Goal: Task Accomplishment & Management: Manage account settings

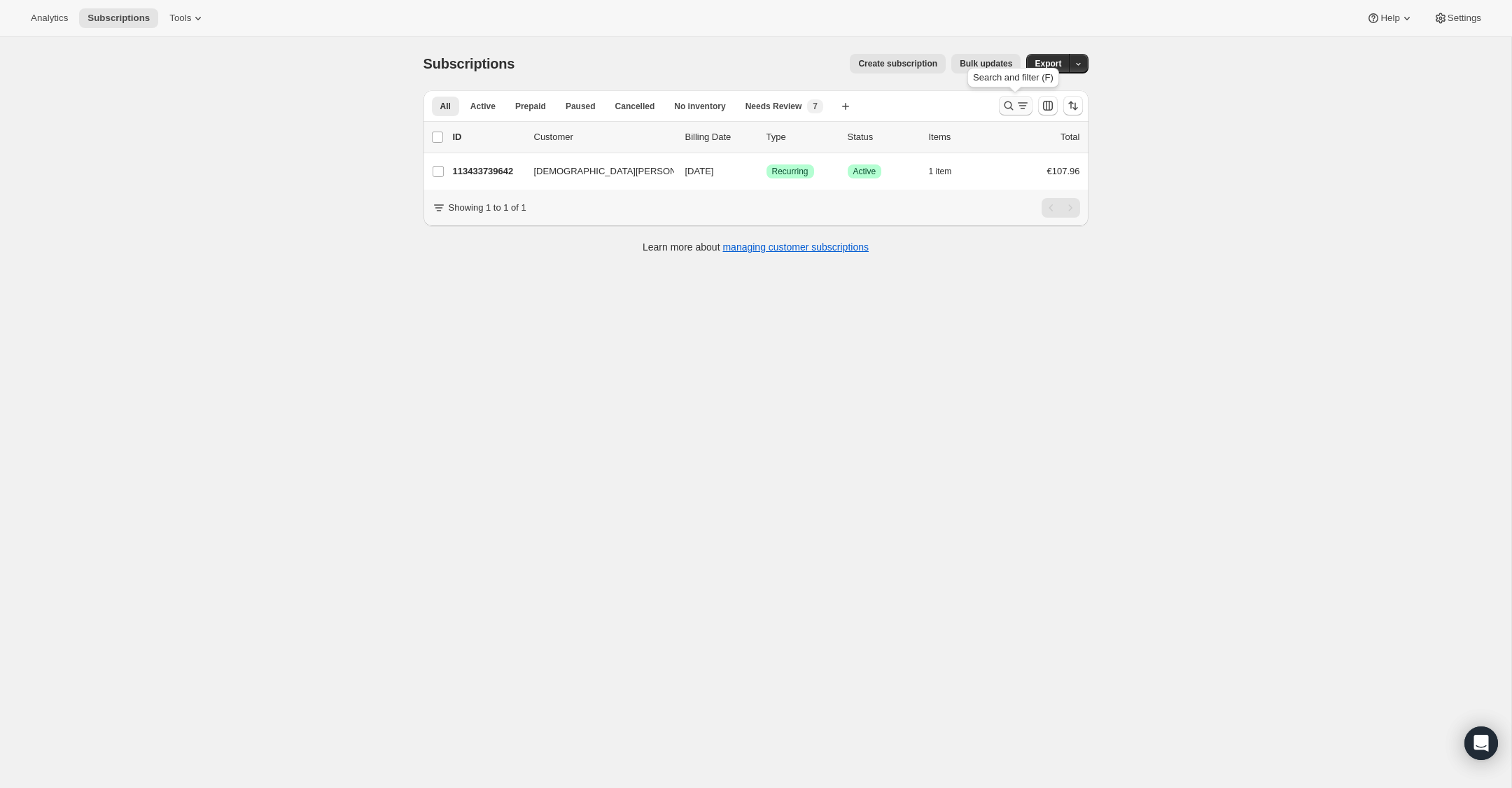
click at [1008, 103] on icon "Search and filter results" at bounding box center [1009, 105] width 14 height 14
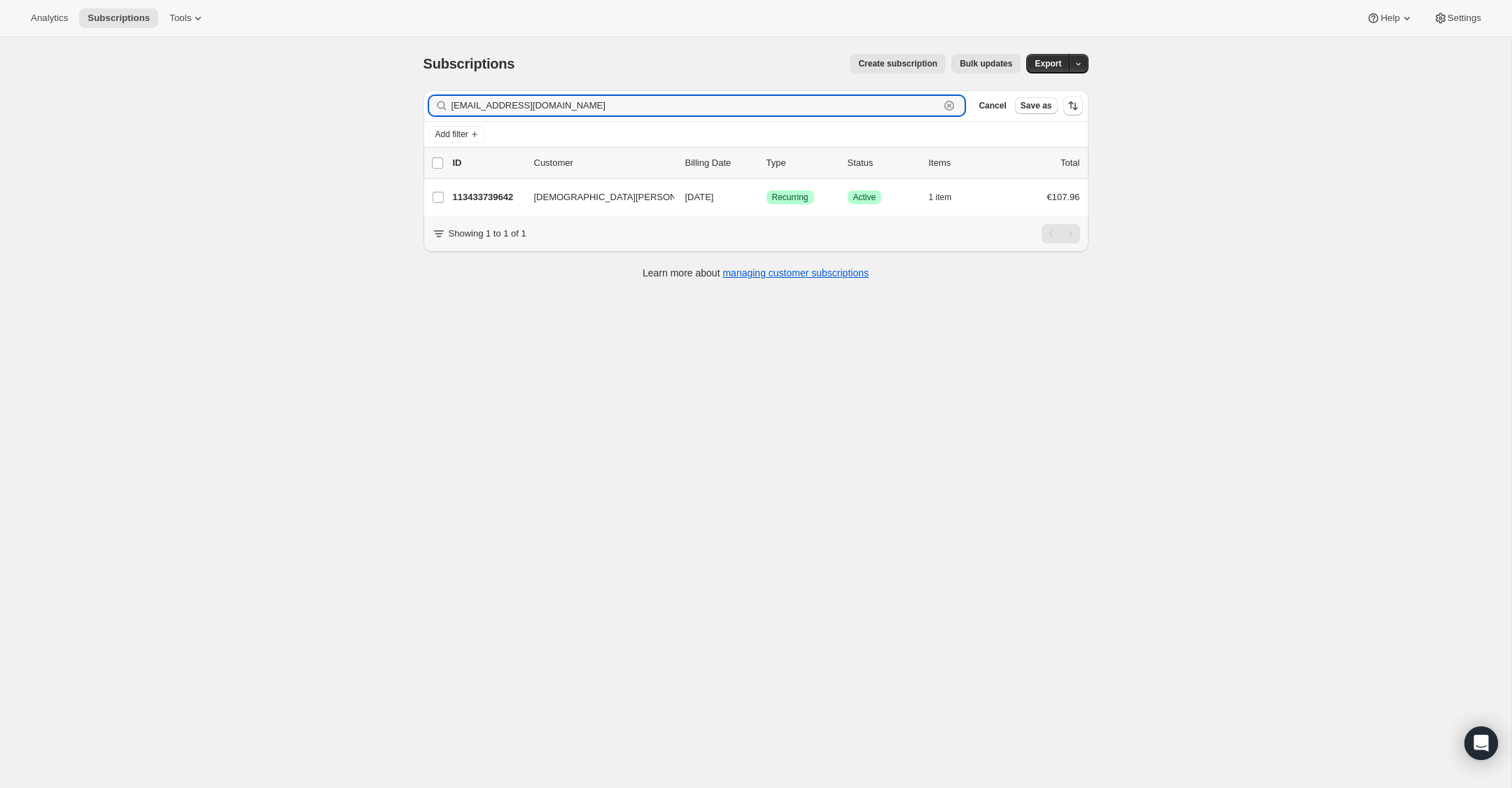
click at [950, 104] on icon "button" at bounding box center [949, 106] width 5 height 5
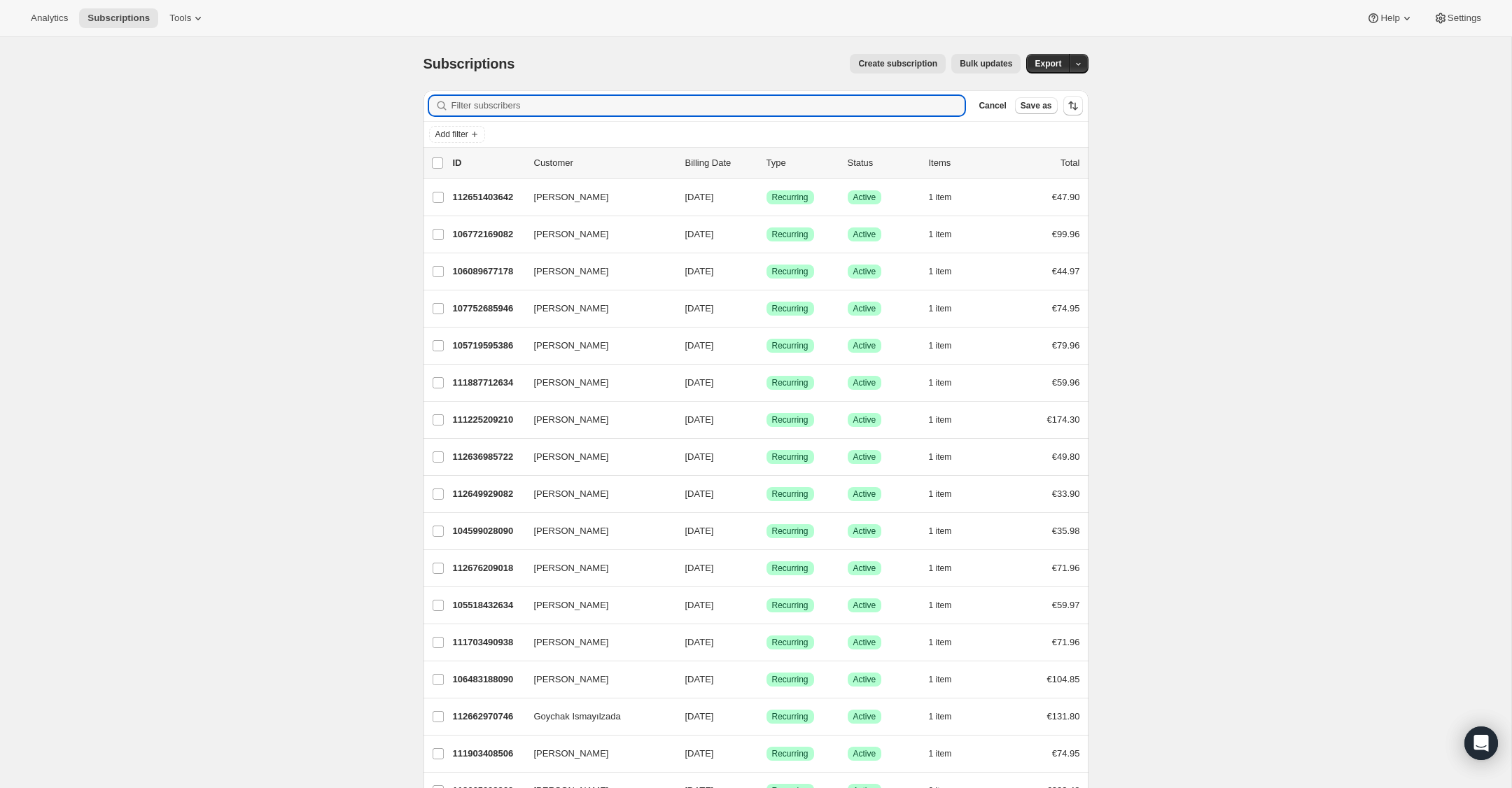
paste input "[EMAIL_ADDRESS][DOMAIN_NAME]"
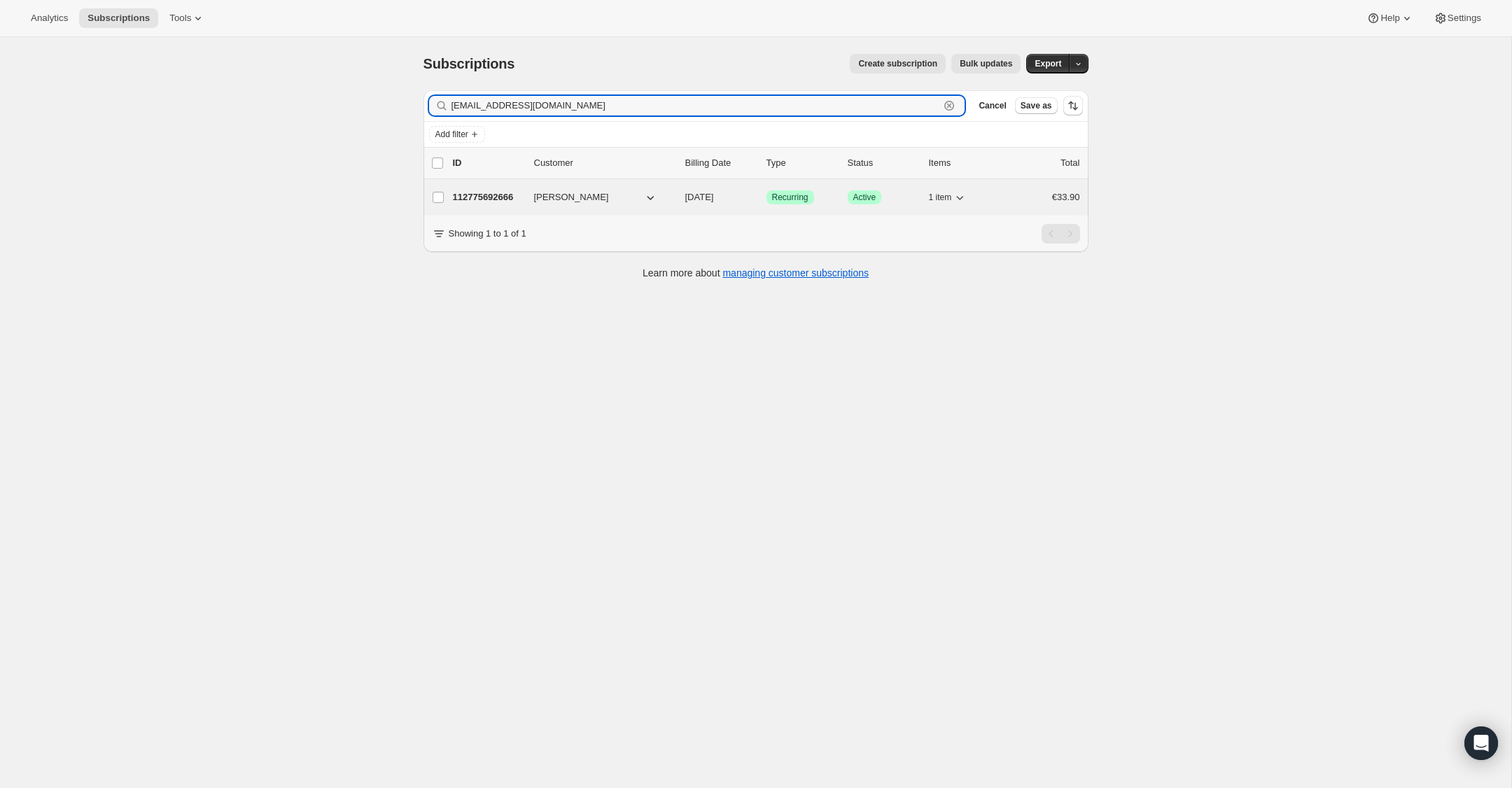
type input "[EMAIL_ADDRESS][DOMAIN_NAME]"
click at [506, 196] on p "112775692666" at bounding box center [488, 197] width 70 height 14
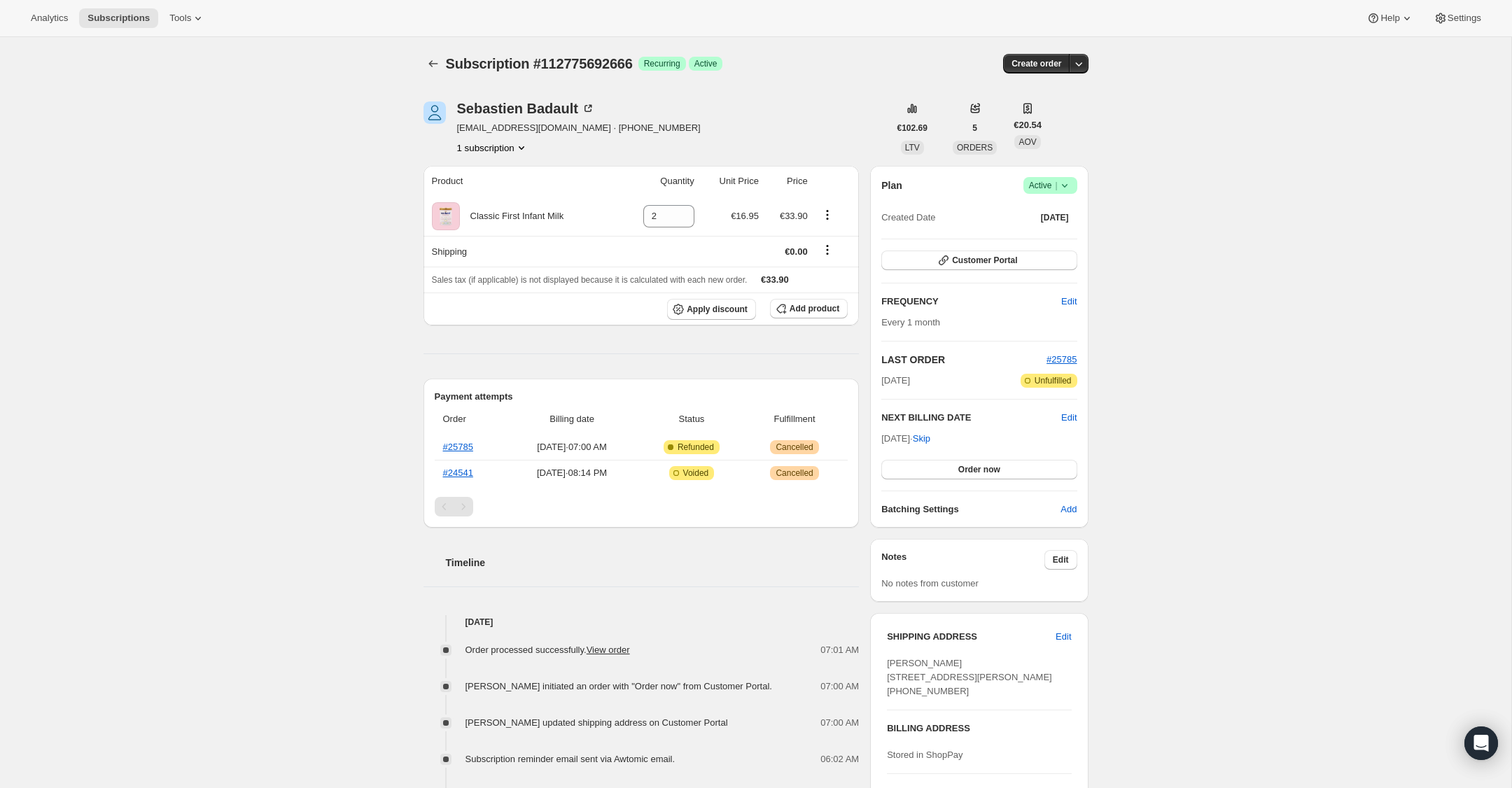
click at [1066, 185] on icon at bounding box center [1064, 186] width 6 height 3
click at [1065, 240] on span "Cancel subscription" at bounding box center [1046, 236] width 79 height 11
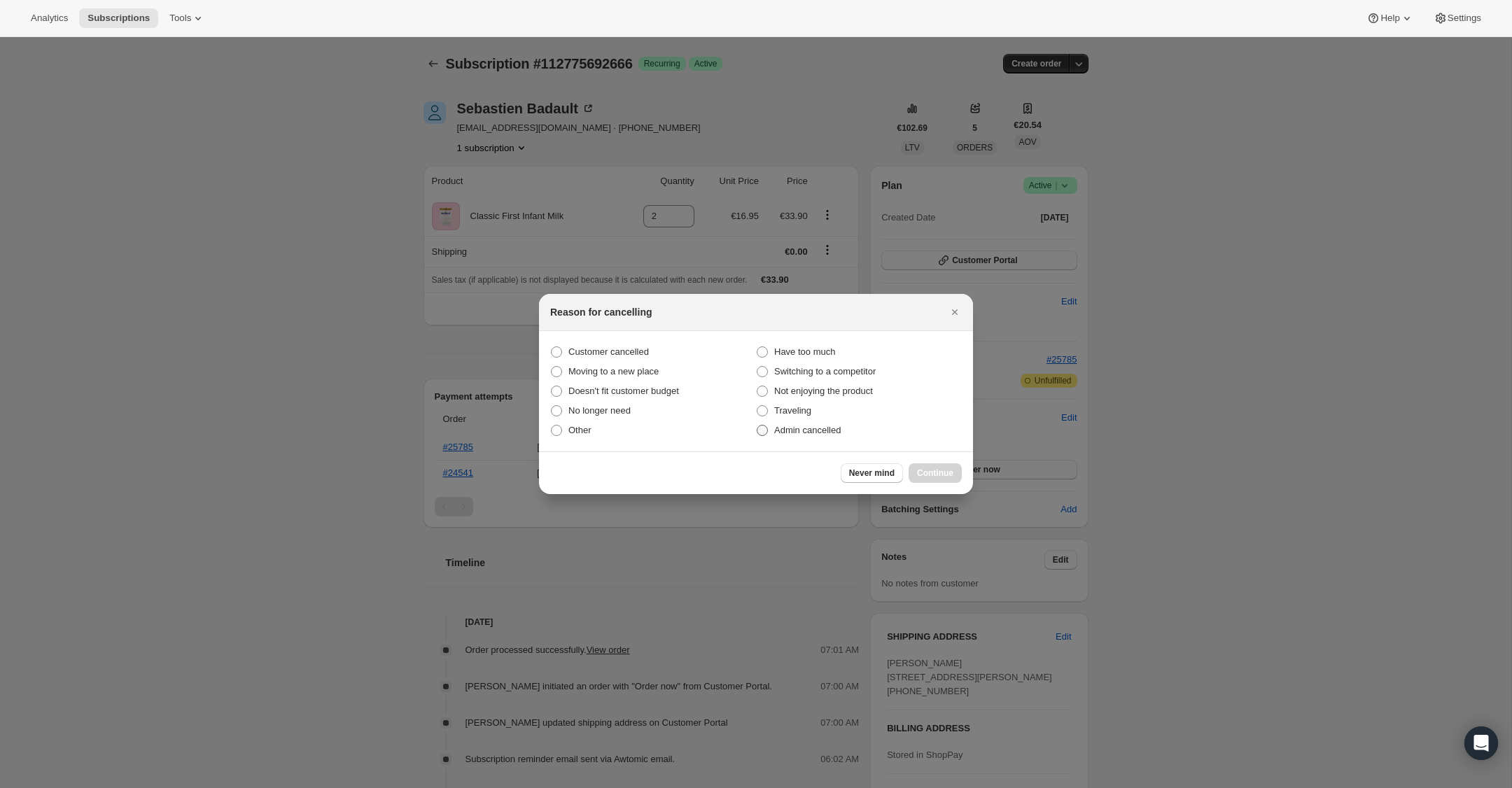
click at [762, 430] on span ":rbu:" at bounding box center [762, 430] width 11 height 11
click at [758, 425] on input "Admin cancelled" at bounding box center [757, 424] width 1 height 1
radio input "true"
click at [922, 470] on span "Continue" at bounding box center [935, 473] width 37 height 11
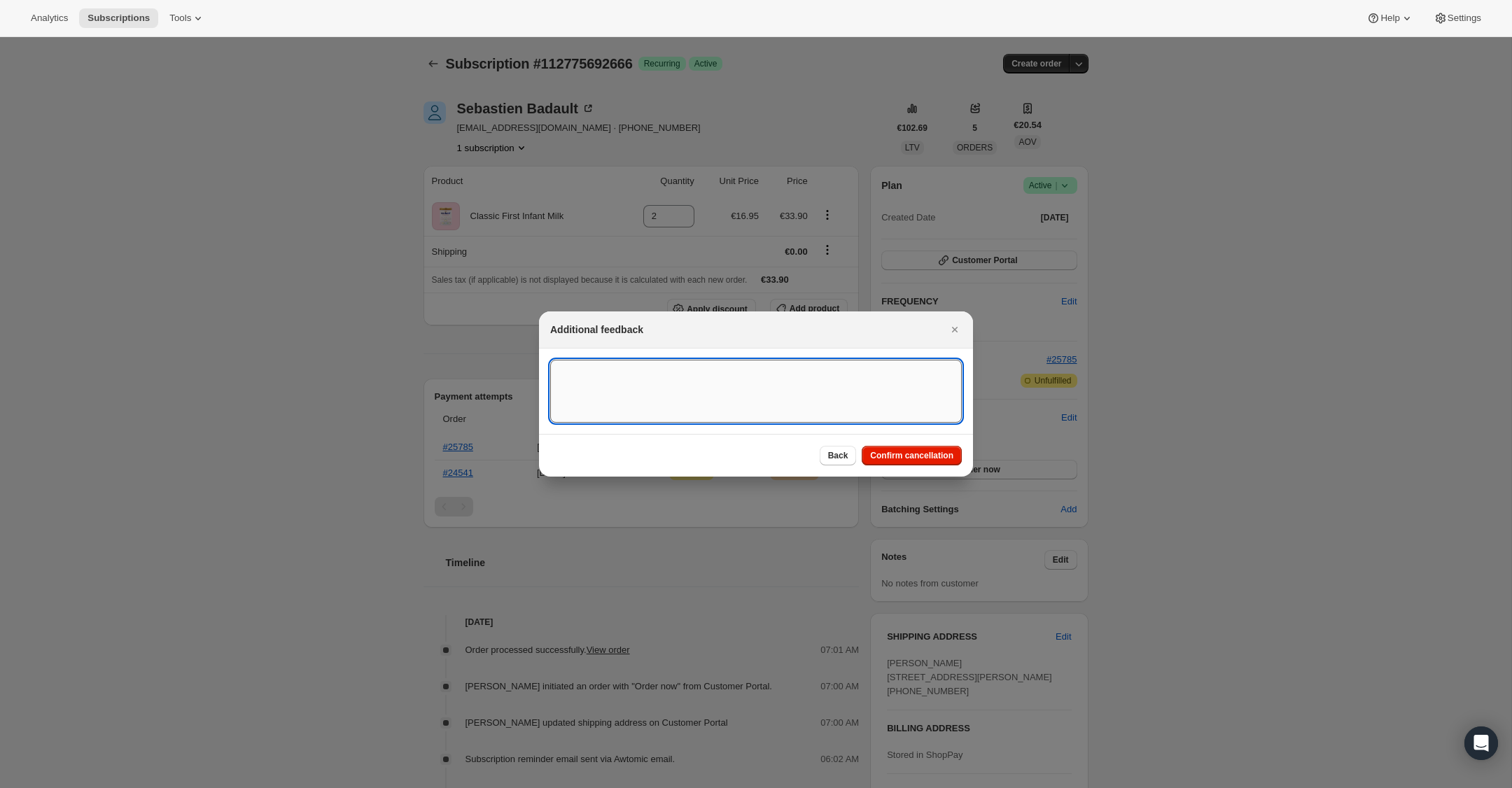
click at [740, 364] on textarea ":rbu:" at bounding box center [756, 391] width 412 height 63
type textarea "US Billing"
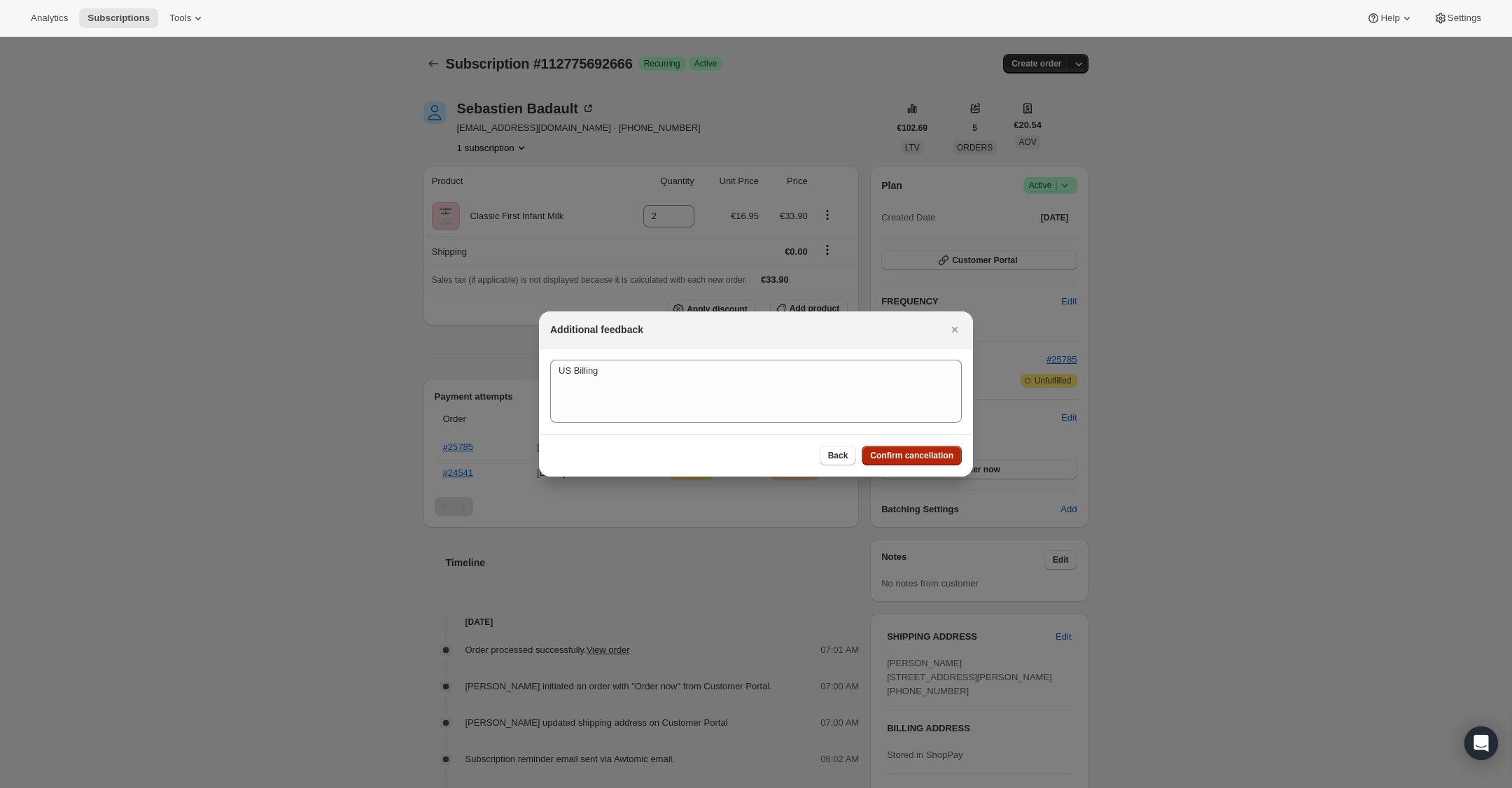
click at [904, 459] on span "Confirm cancellation" at bounding box center [912, 455] width 84 height 11
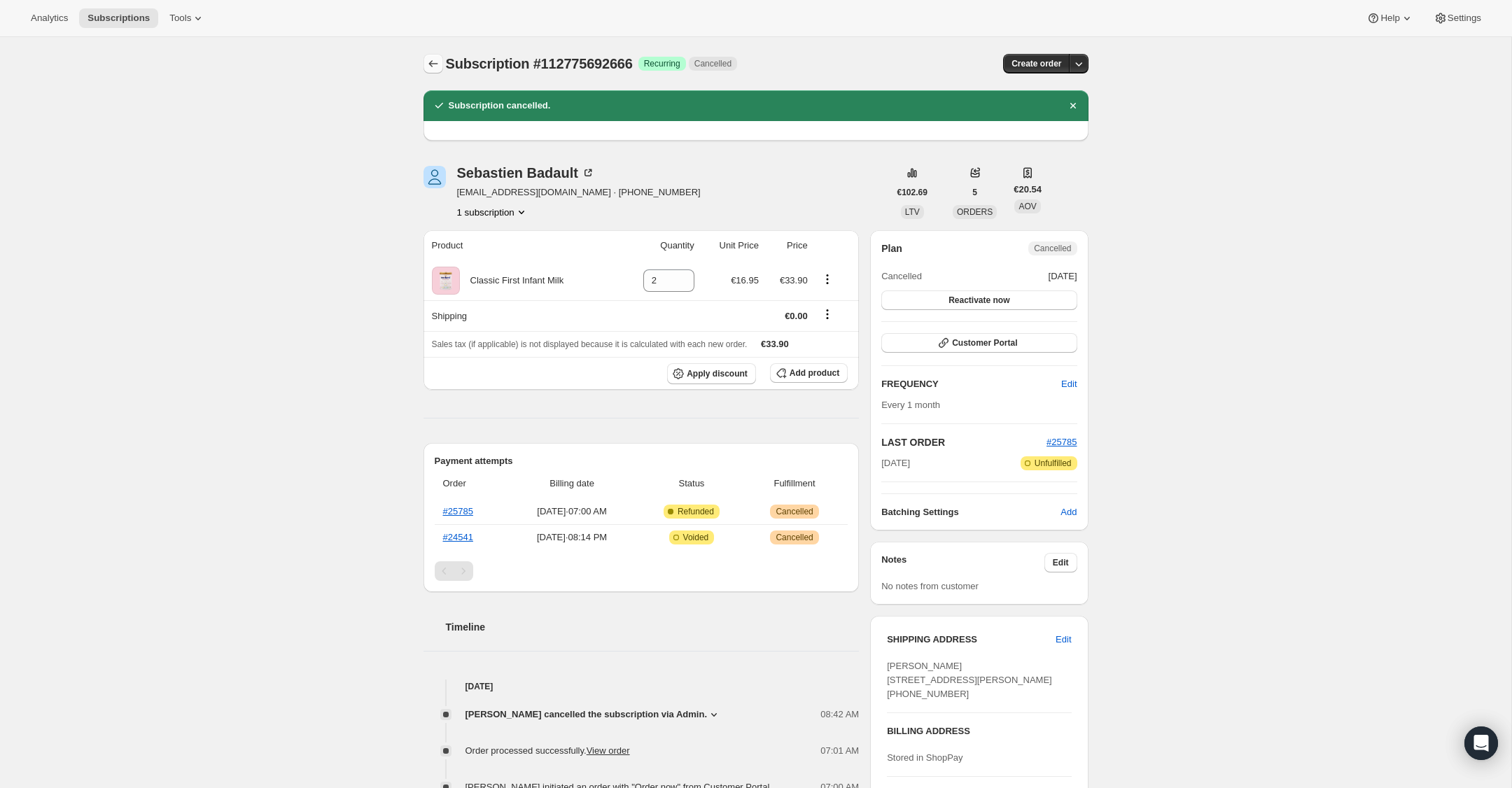
click at [433, 62] on icon "Subscriptions" at bounding box center [433, 63] width 14 height 14
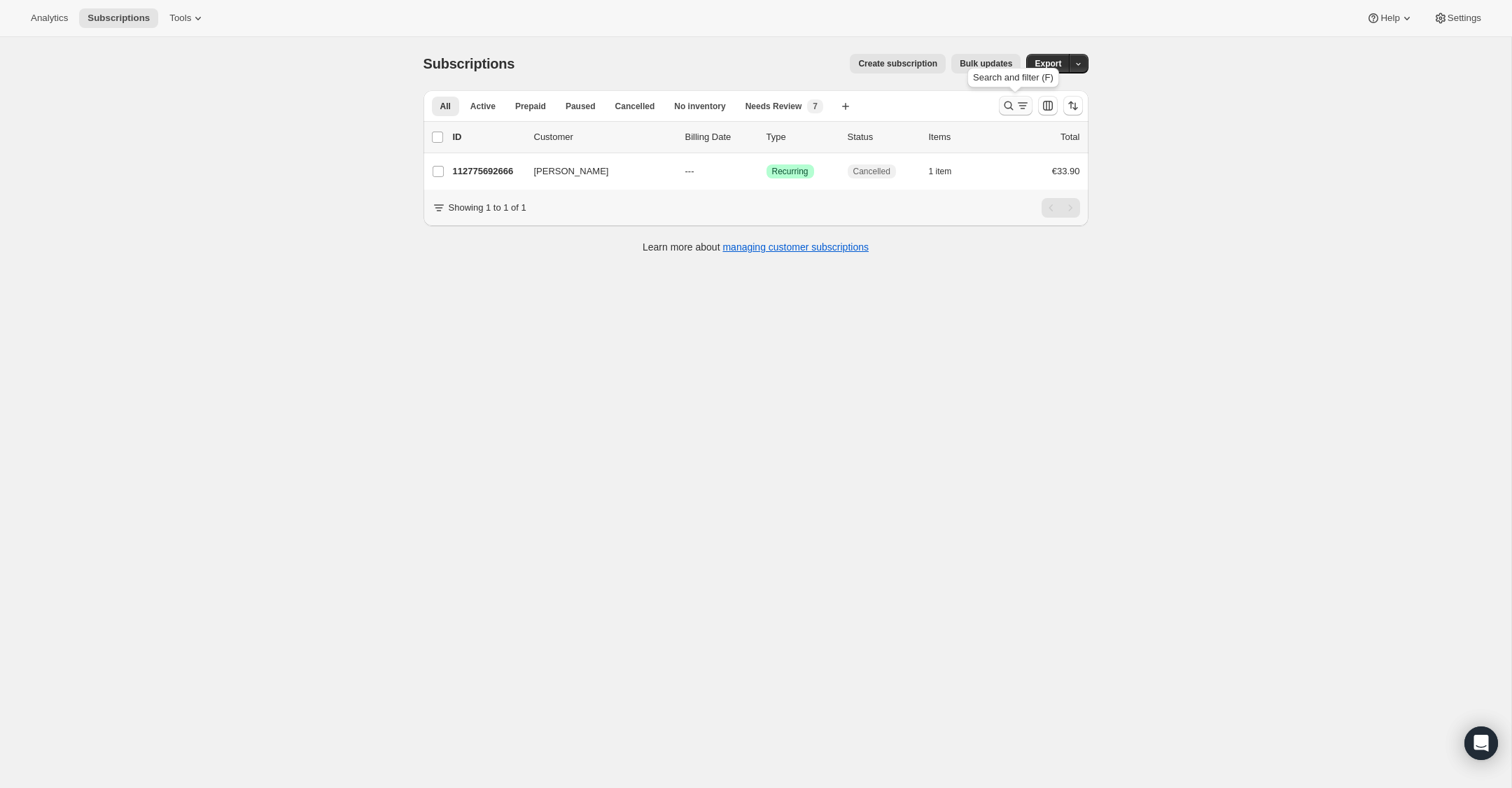
click at [1004, 110] on icon "Search and filter results" at bounding box center [1009, 105] width 14 height 14
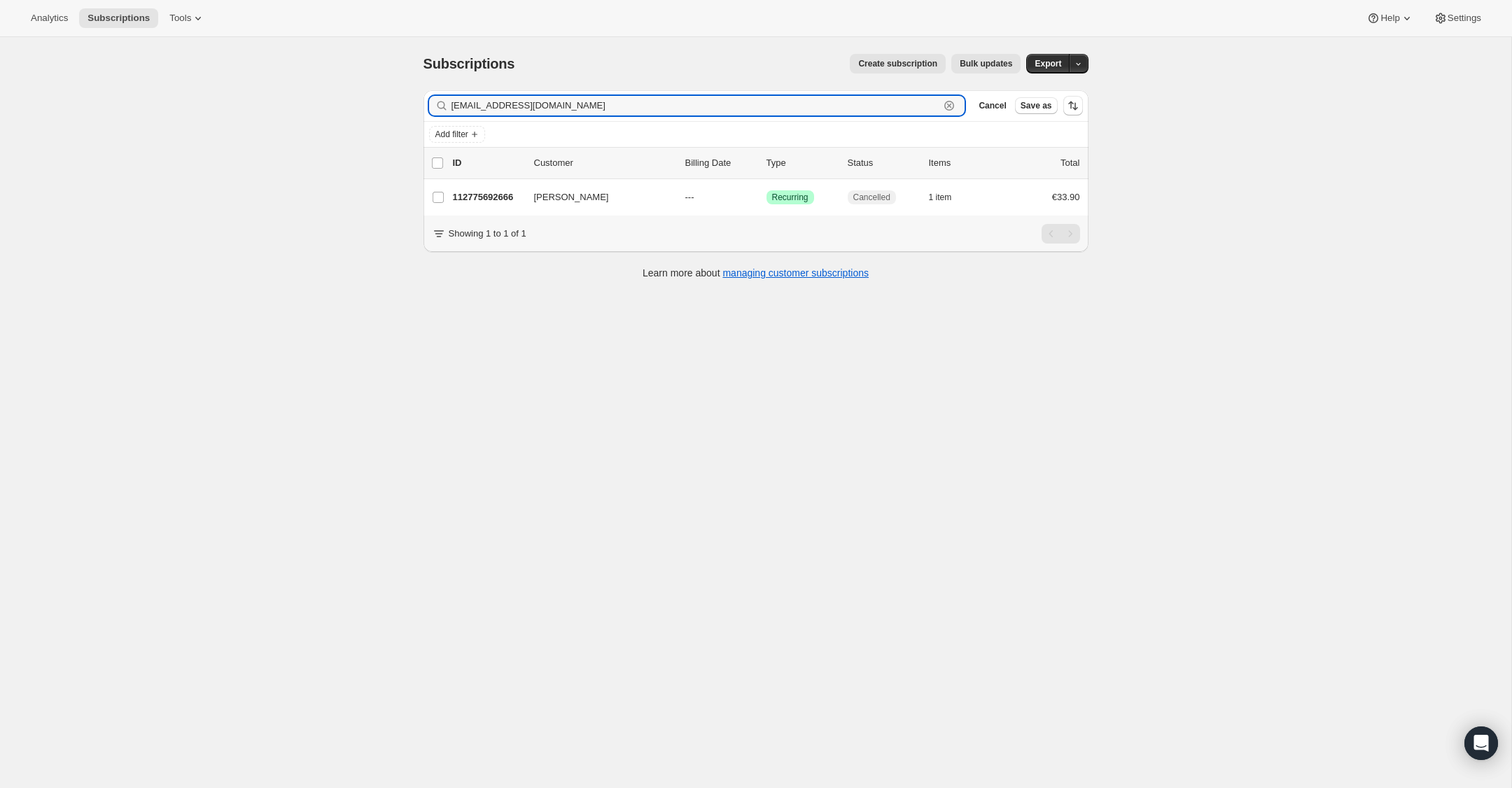
click at [947, 102] on icon "button" at bounding box center [949, 105] width 10 height 10
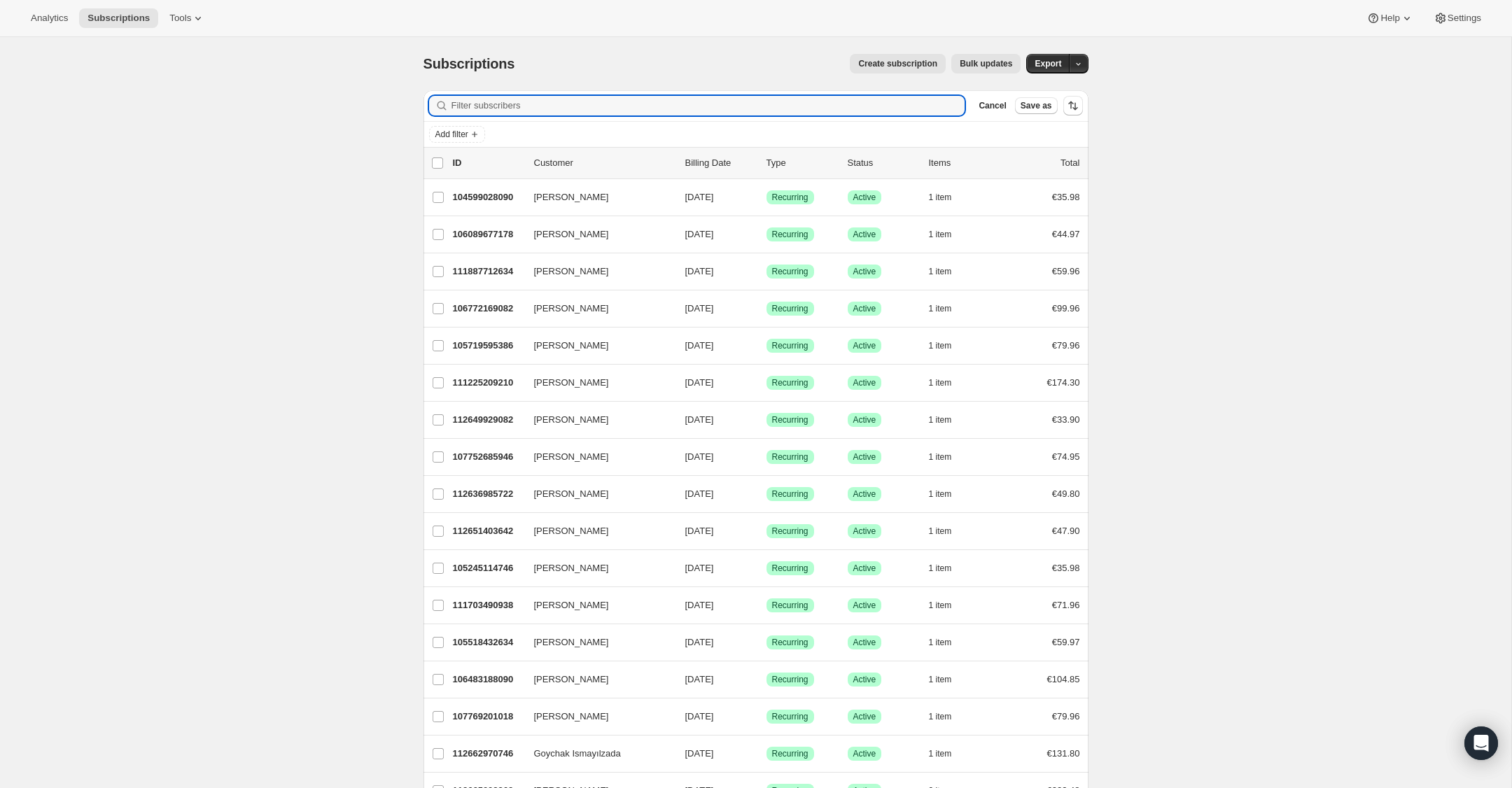
paste input "[EMAIL_ADDRESS][DOMAIN_NAME]"
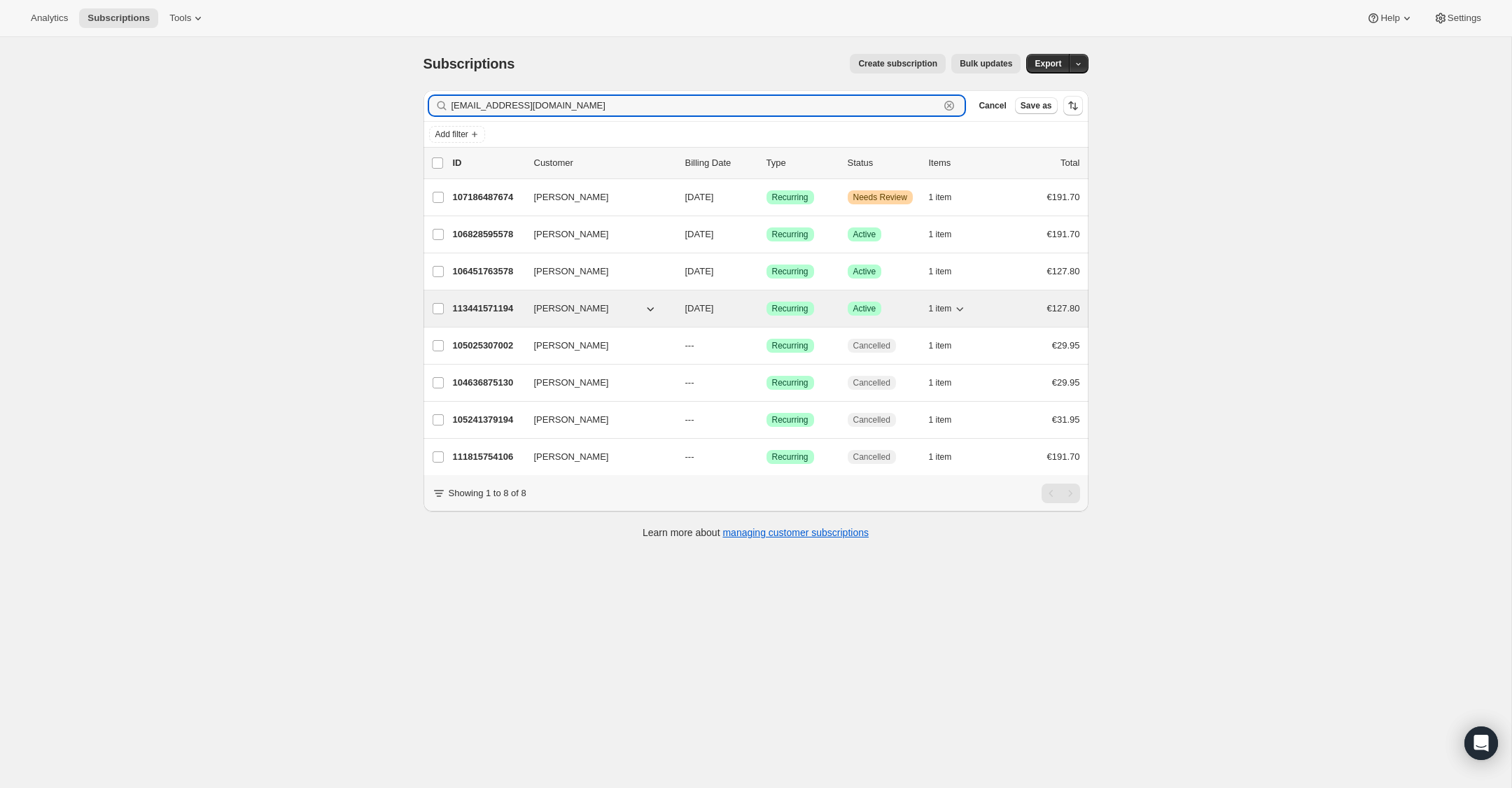
type input "[EMAIL_ADDRESS][DOMAIN_NAME]"
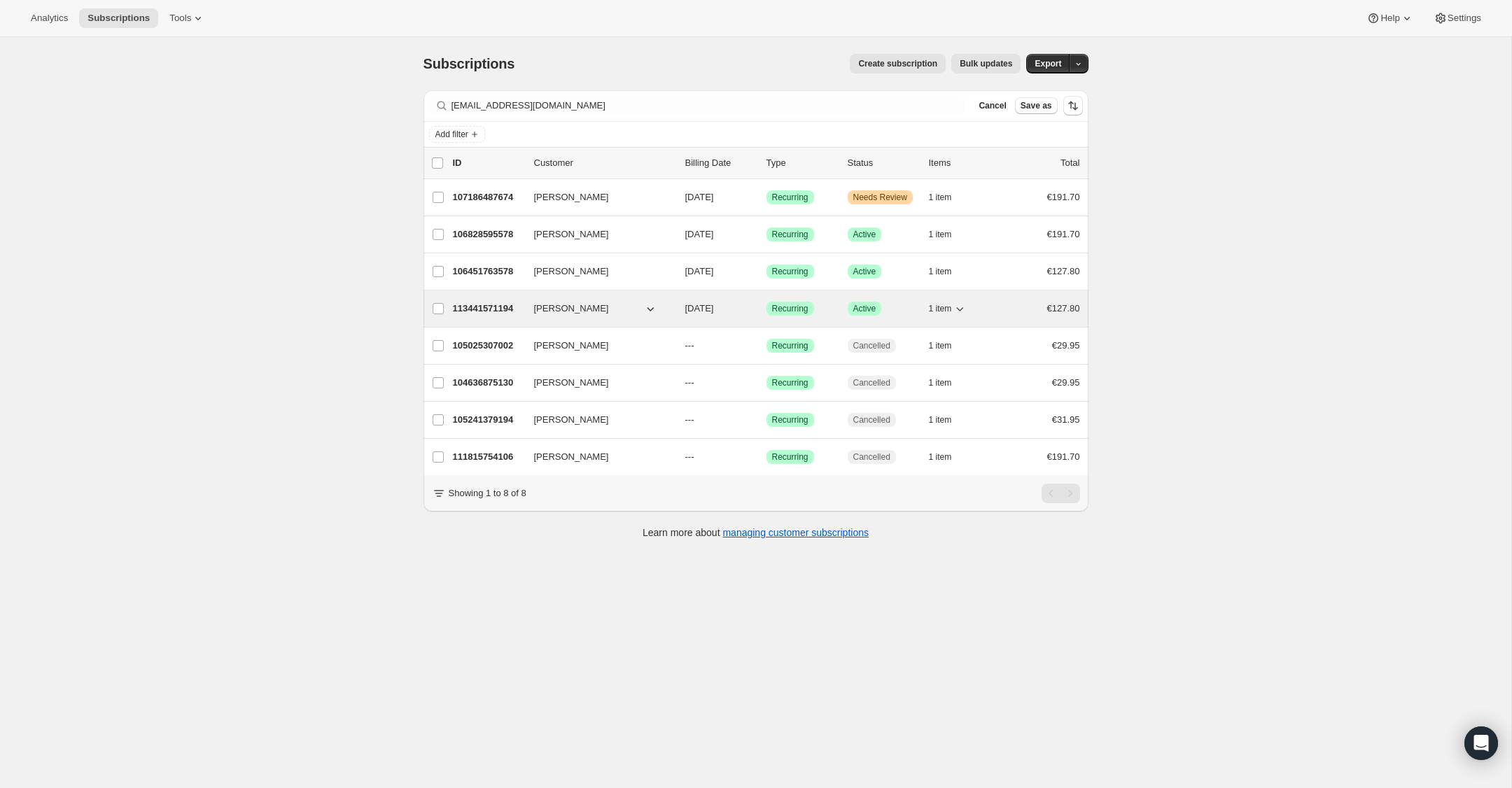
click at [480, 310] on p "113441571194" at bounding box center [488, 308] width 70 height 14
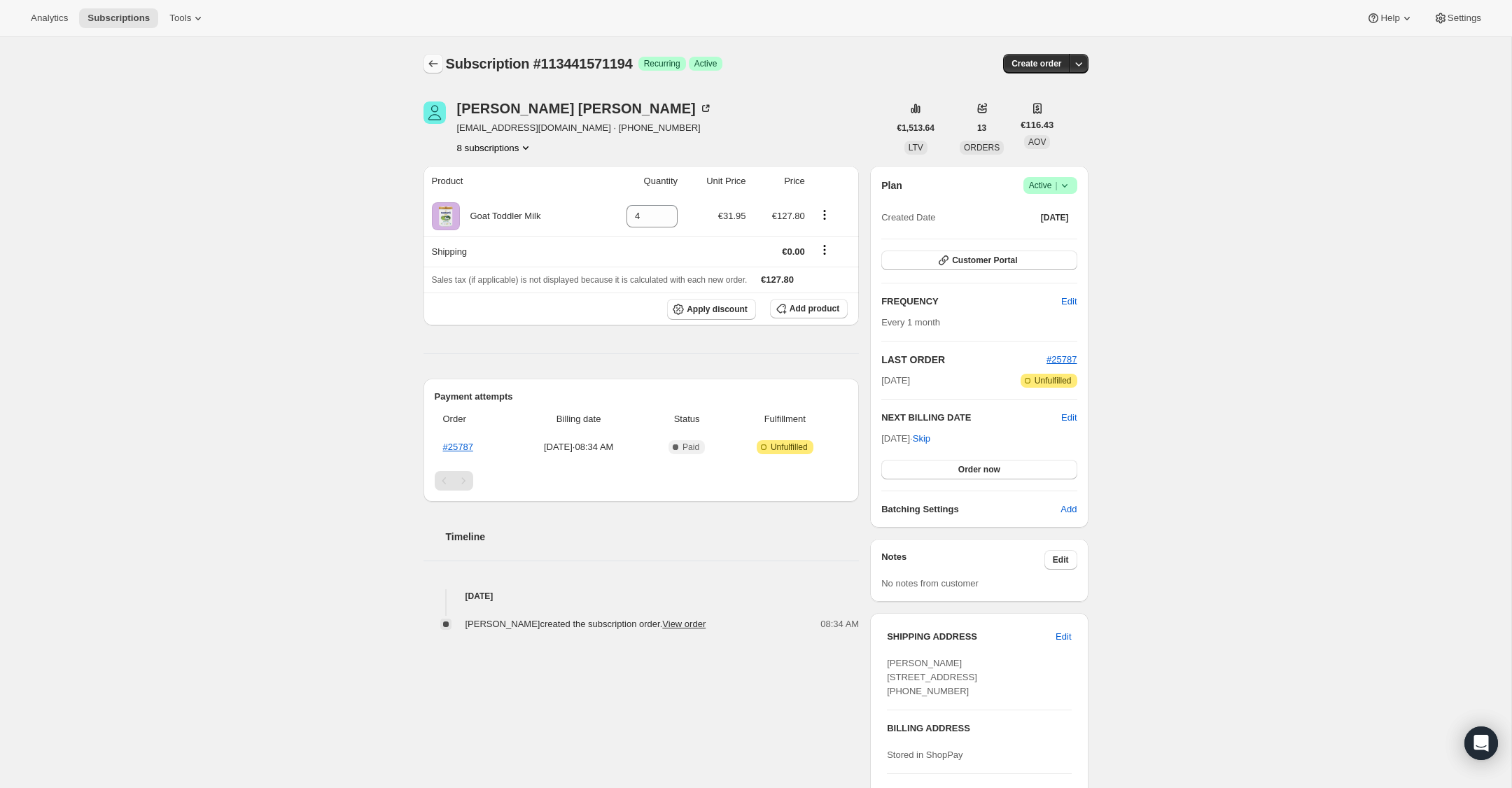
click at [436, 58] on icon "Subscriptions" at bounding box center [433, 63] width 14 height 14
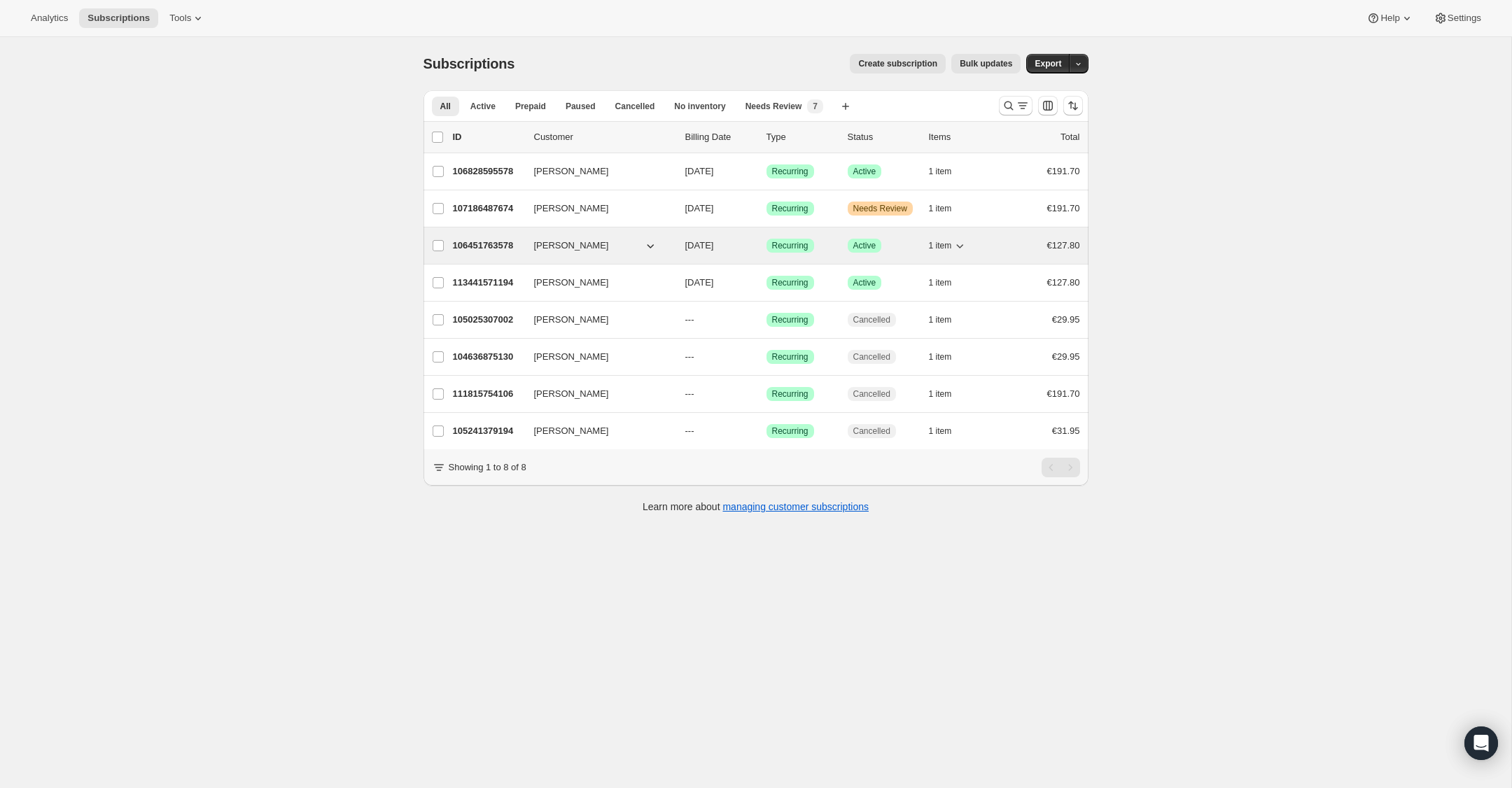
click at [475, 246] on p "106451763578" at bounding box center [488, 245] width 70 height 14
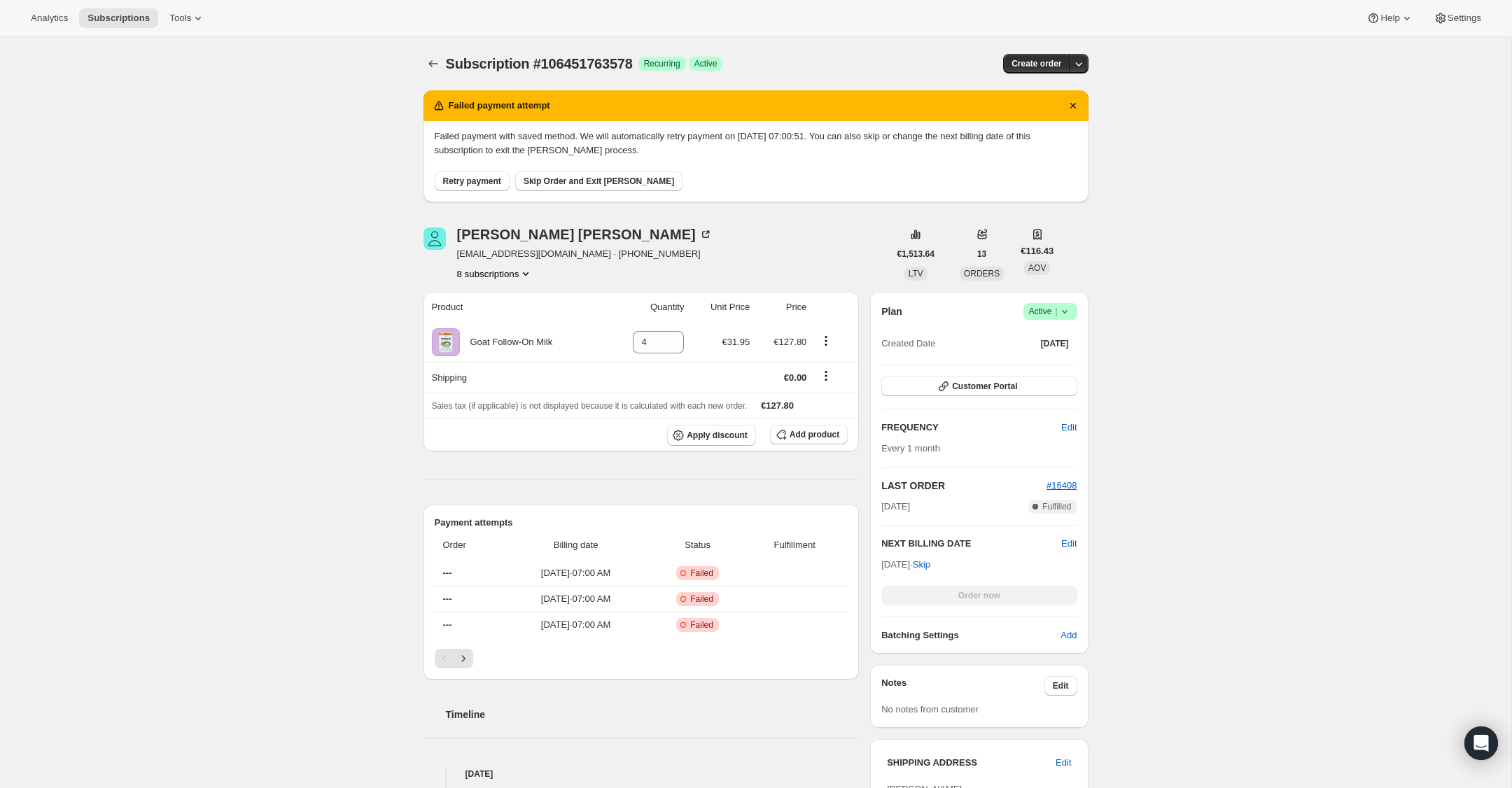
click at [1066, 311] on icon at bounding box center [1064, 312] width 6 height 3
click at [1054, 368] on span "Cancel subscription" at bounding box center [1046, 363] width 79 height 11
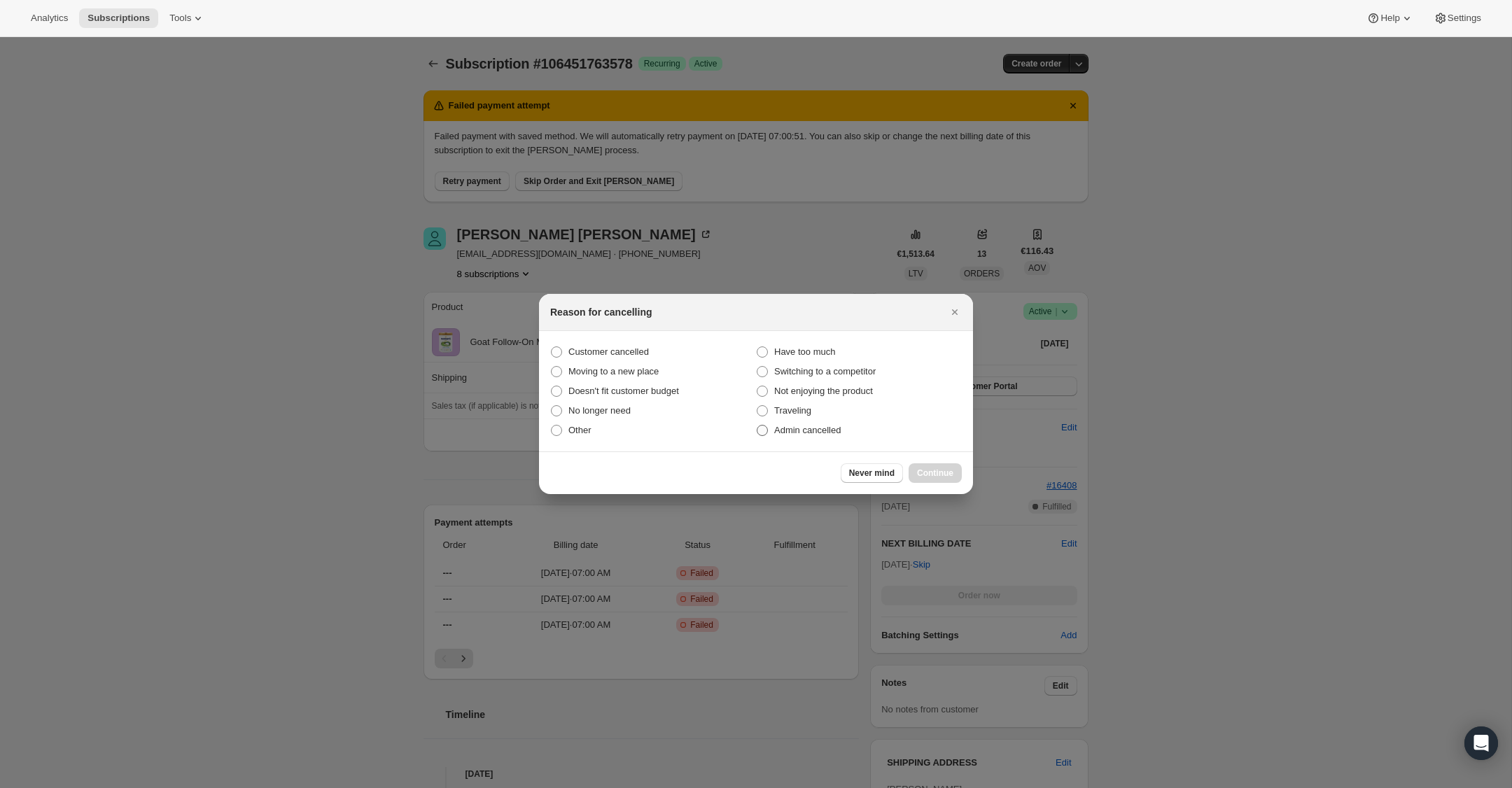
click at [764, 428] on span ":r113:" at bounding box center [762, 430] width 11 height 11
click at [758, 425] on input "Admin cancelled" at bounding box center [757, 424] width 1 height 1
radio input "true"
click at [940, 470] on span "Continue" at bounding box center [935, 473] width 37 height 11
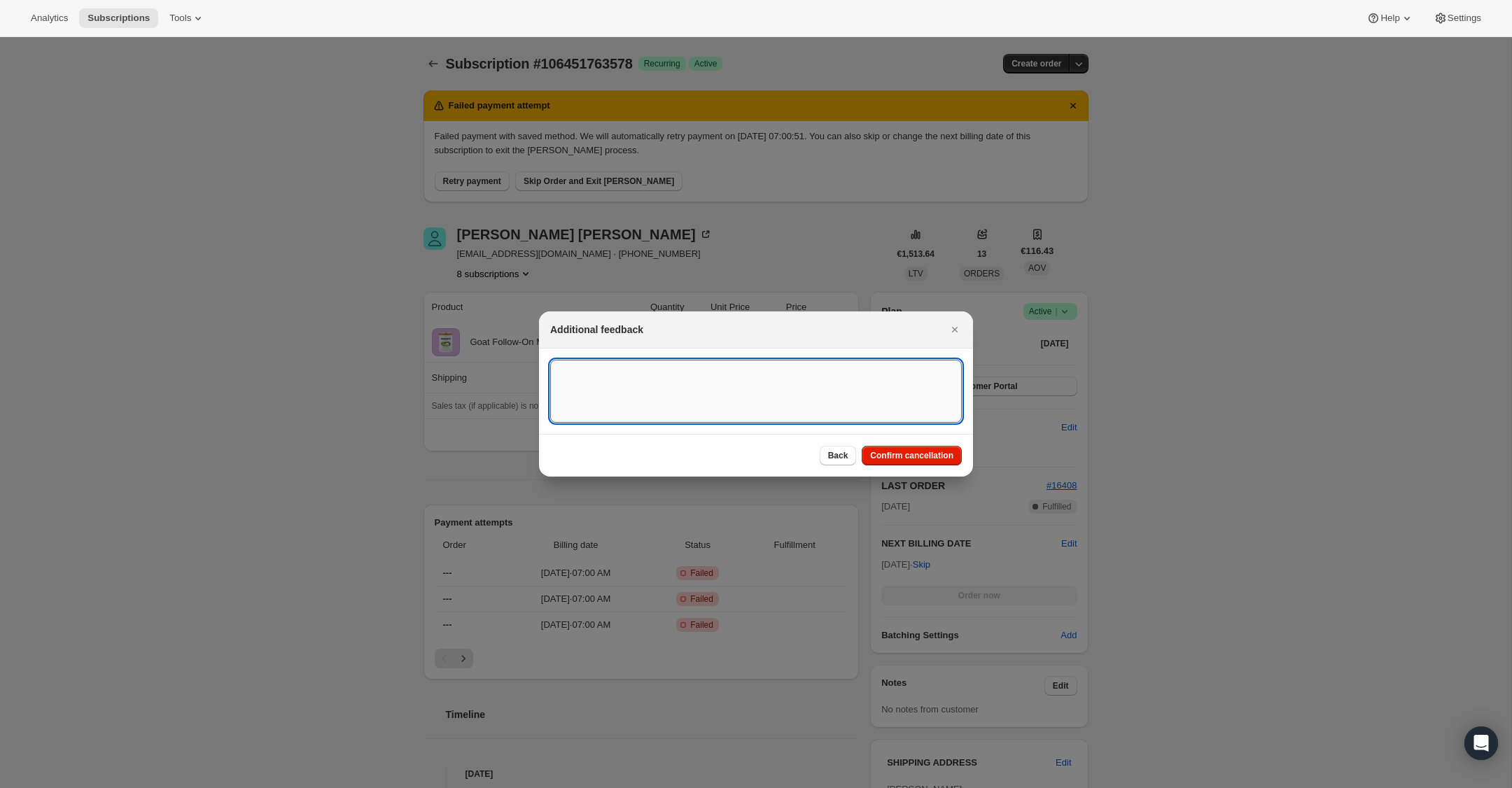
click at [739, 383] on textarea ":r113:" at bounding box center [756, 391] width 412 height 63
type textarea "Multiple subs"
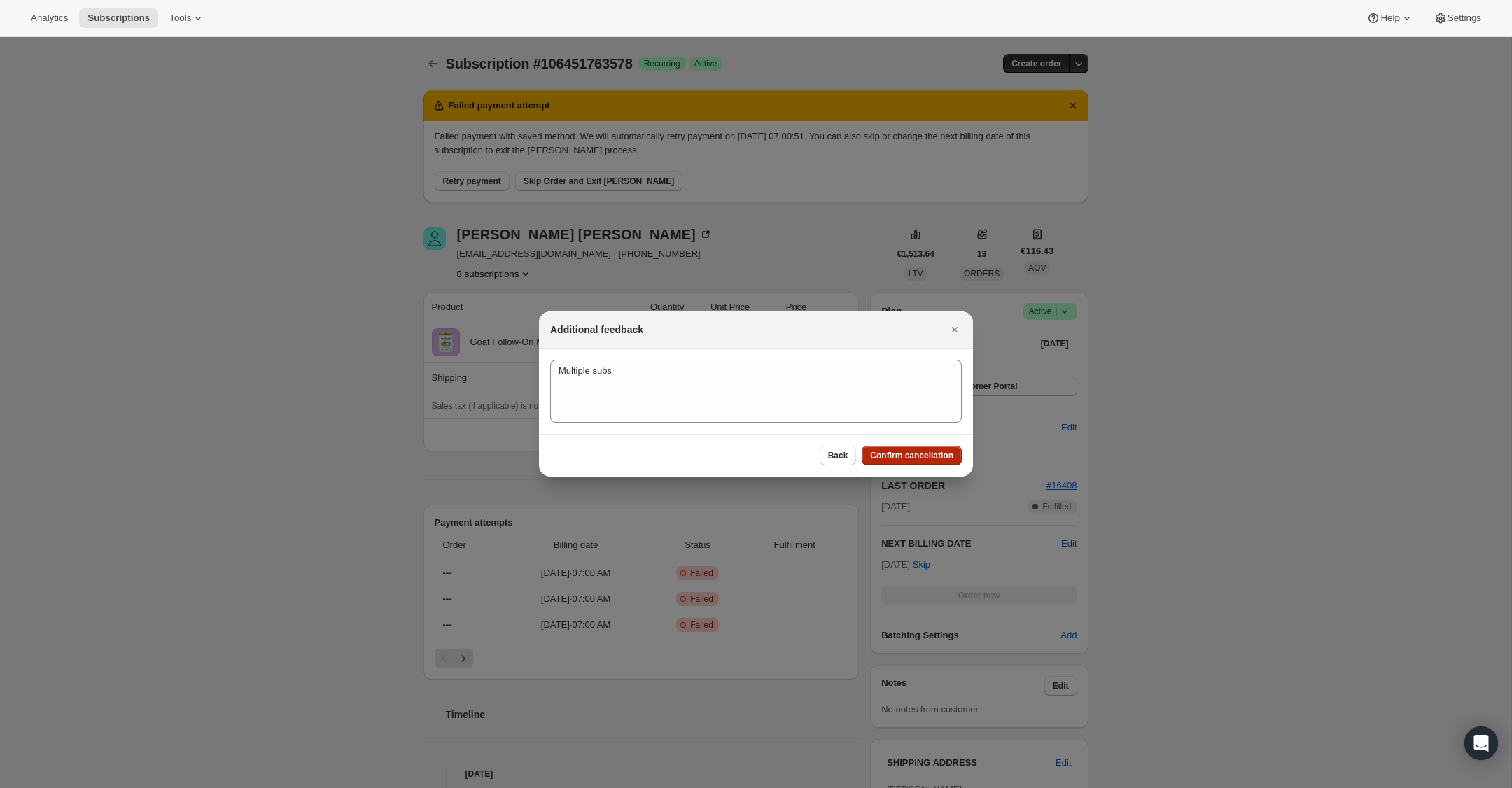
click at [912, 454] on span "Confirm cancellation" at bounding box center [912, 455] width 84 height 11
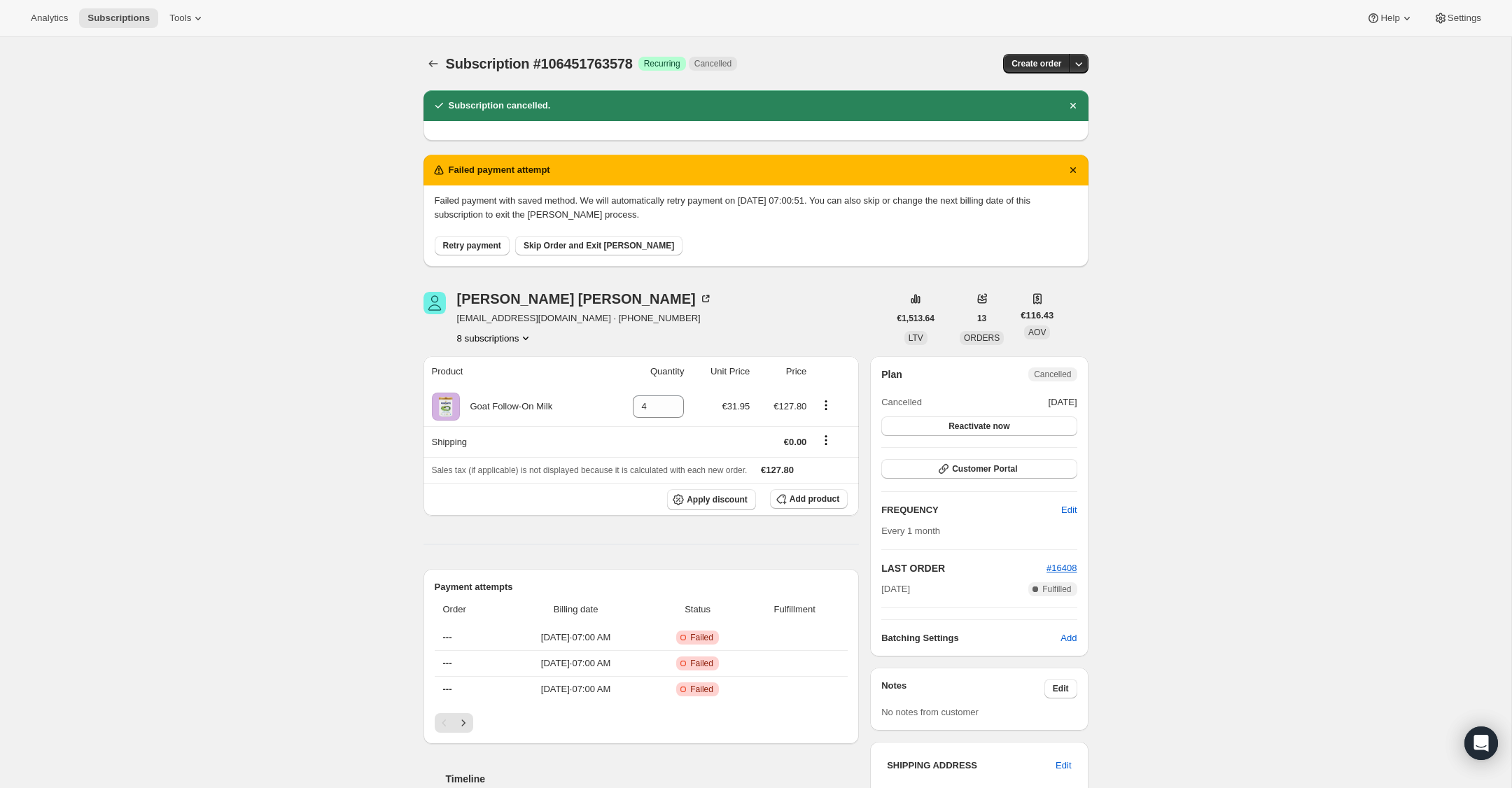
click at [503, 338] on button "8 subscriptions" at bounding box center [495, 338] width 76 height 14
click at [434, 63] on icon "Subscriptions" at bounding box center [433, 63] width 9 height 7
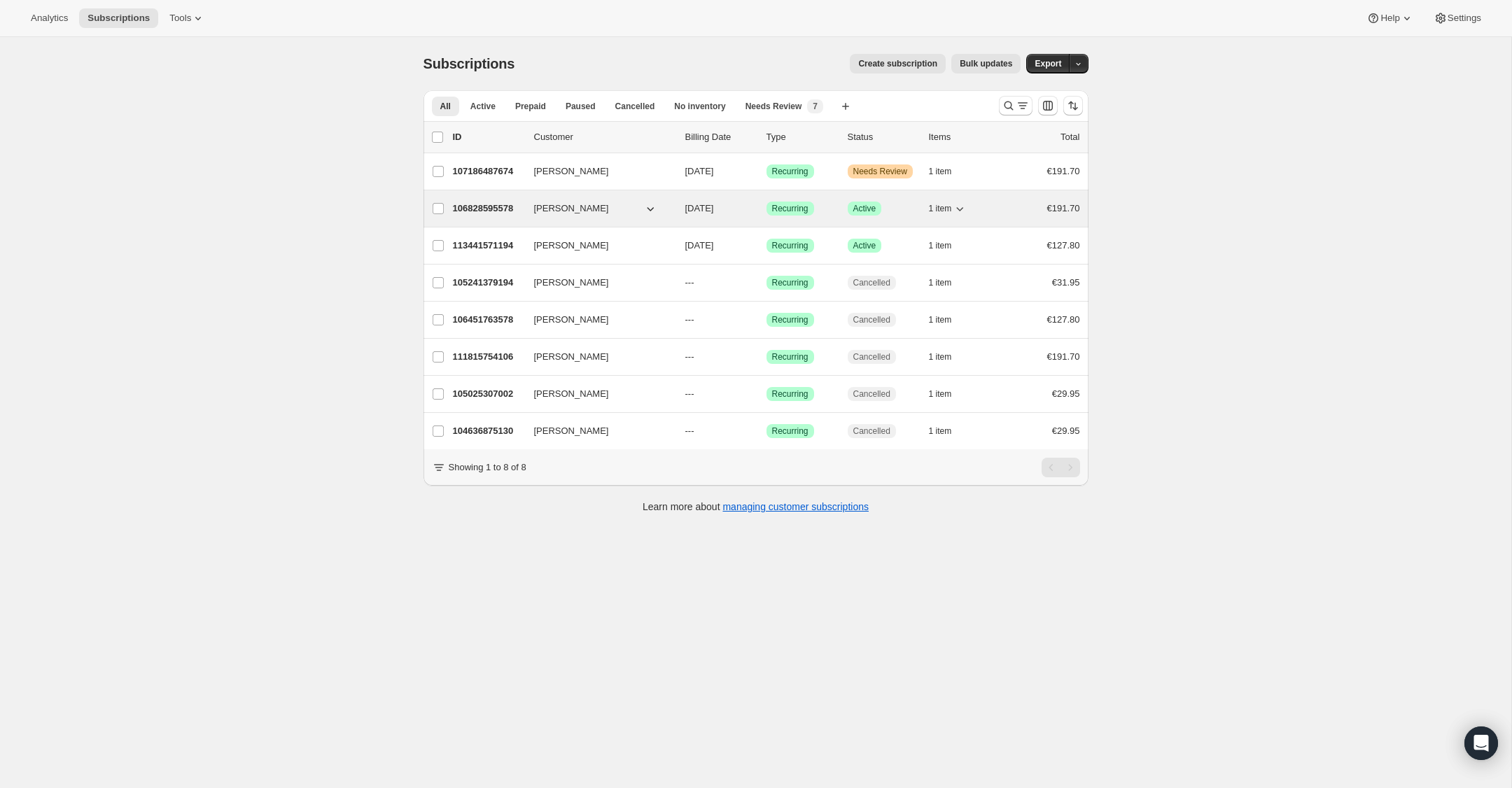
click at [469, 210] on p "106828595578" at bounding box center [488, 208] width 70 height 14
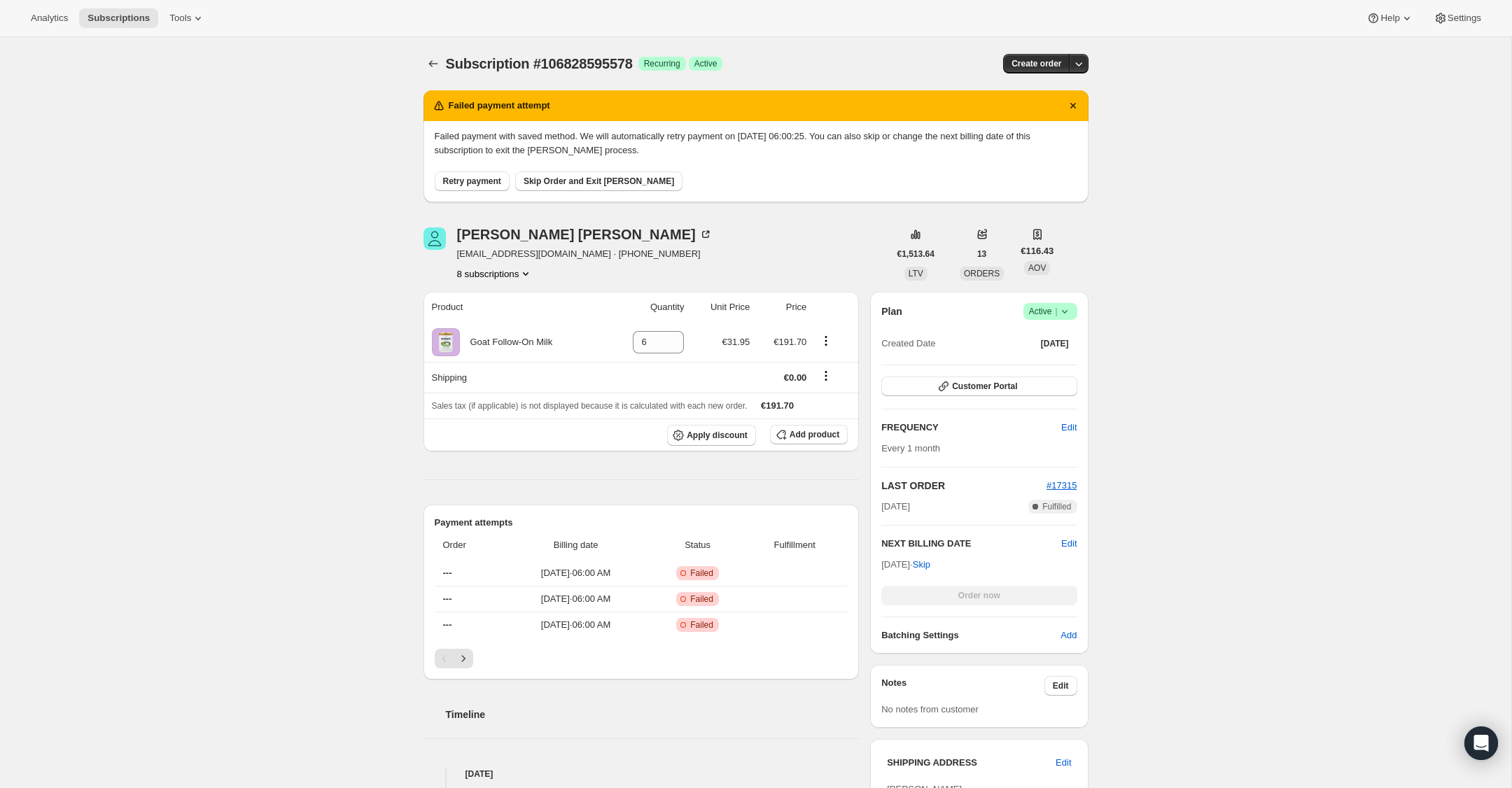
click at [1063, 308] on icon at bounding box center [1065, 311] width 14 height 14
click at [1068, 363] on span "Cancel subscription" at bounding box center [1046, 363] width 79 height 11
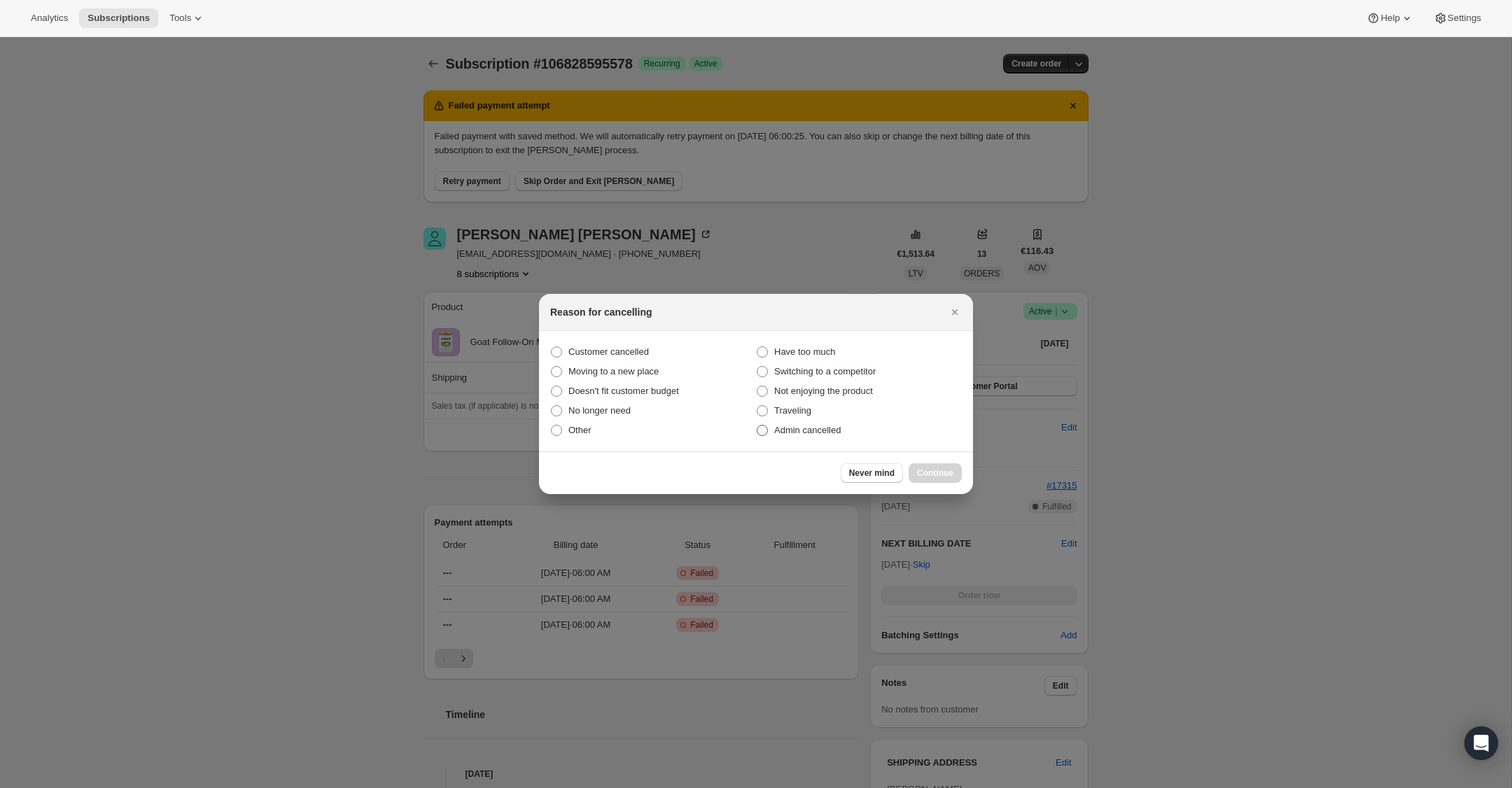
click at [763, 428] on span ":r18h:" at bounding box center [762, 430] width 11 height 11
click at [758, 425] on input "Admin cancelled" at bounding box center [757, 424] width 1 height 1
radio input "true"
click at [940, 472] on span "Continue" at bounding box center [935, 473] width 37 height 11
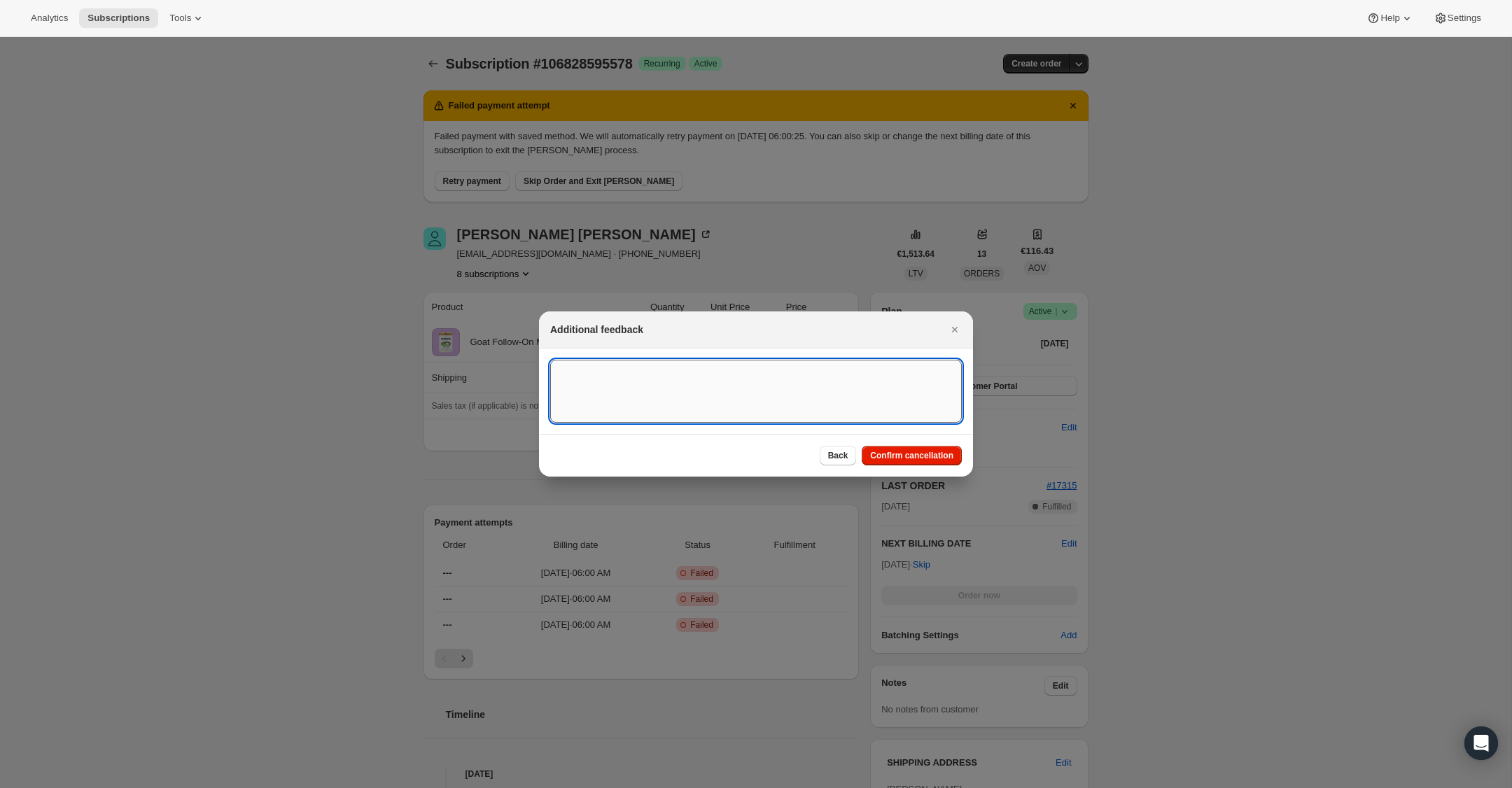
click at [814, 360] on textarea ":r18h:" at bounding box center [756, 391] width 412 height 63
type textarea "Multiple subs"
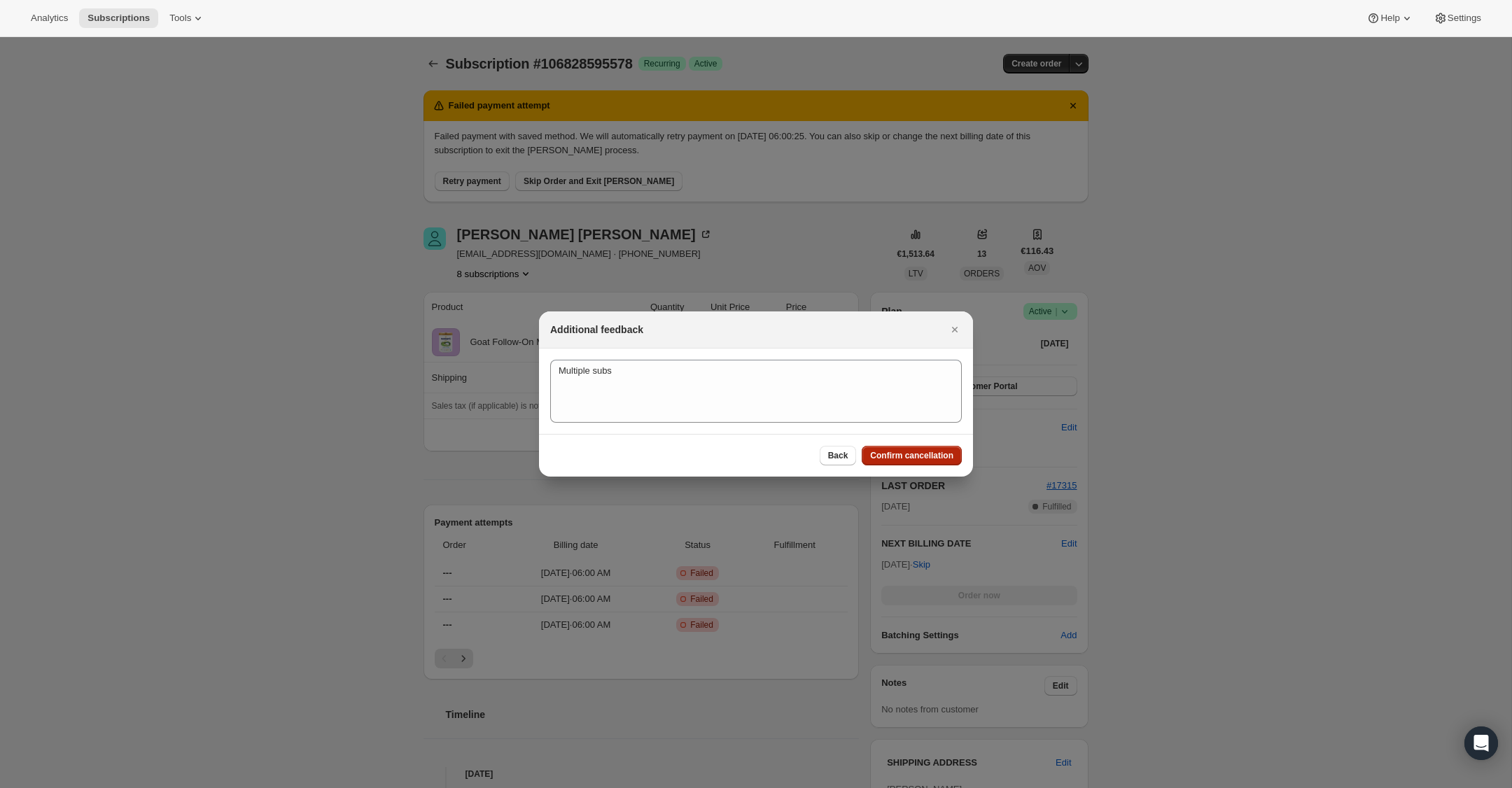
click at [939, 464] on button "Confirm cancellation" at bounding box center [911, 455] width 100 height 19
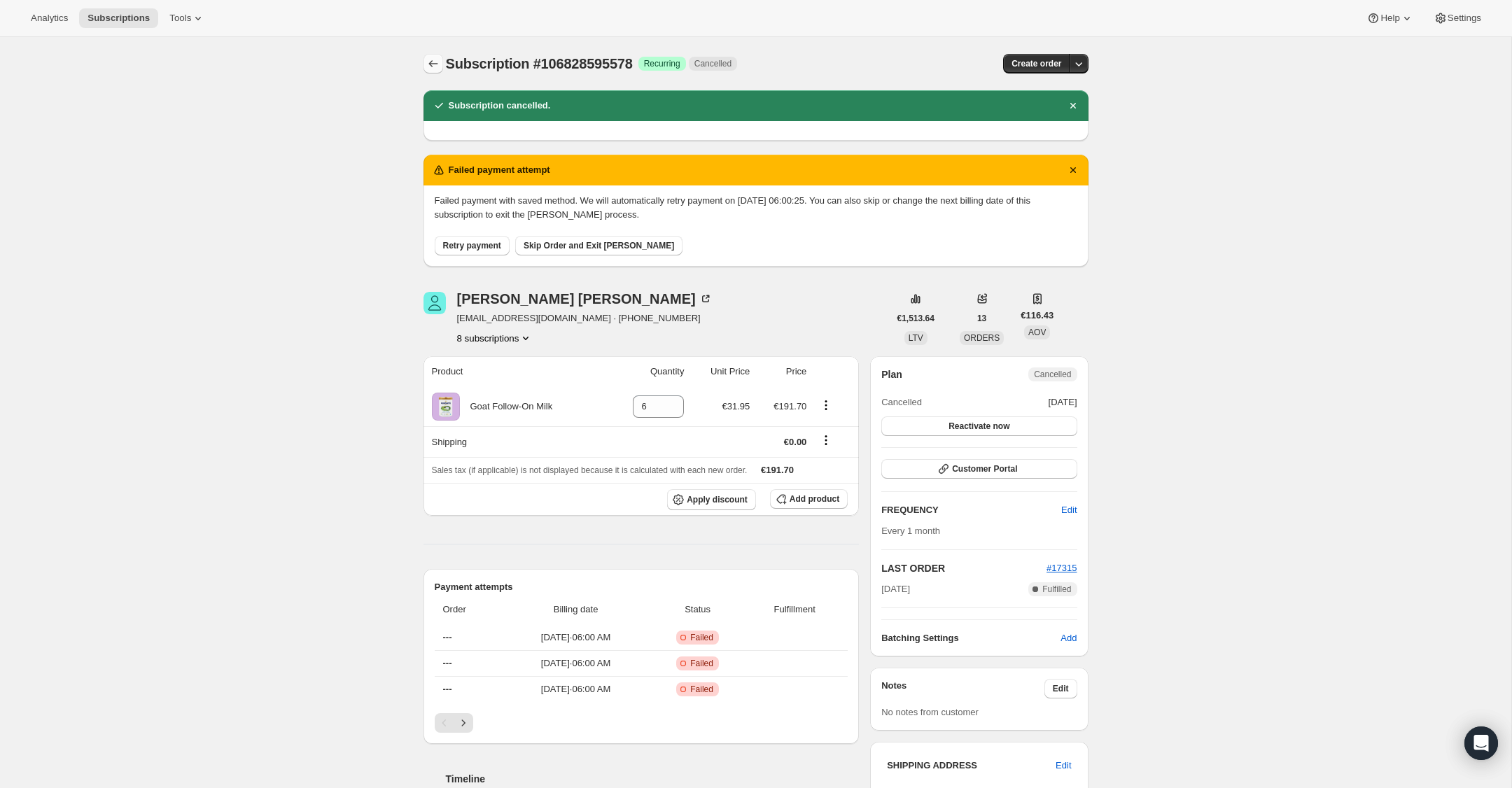
click at [429, 62] on icon "Subscriptions" at bounding box center [433, 63] width 14 height 14
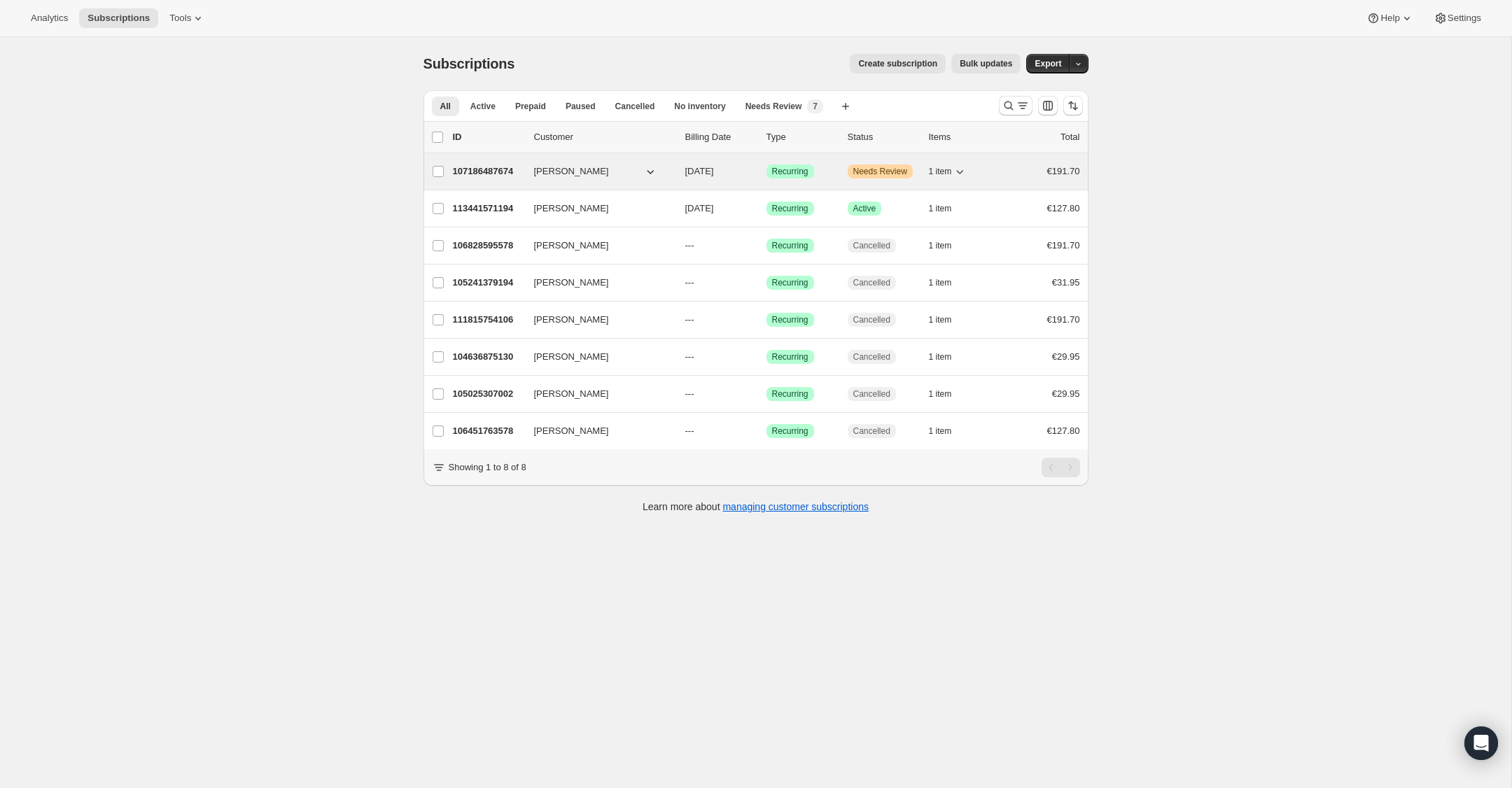
click at [485, 170] on p "107186487674" at bounding box center [488, 171] width 70 height 14
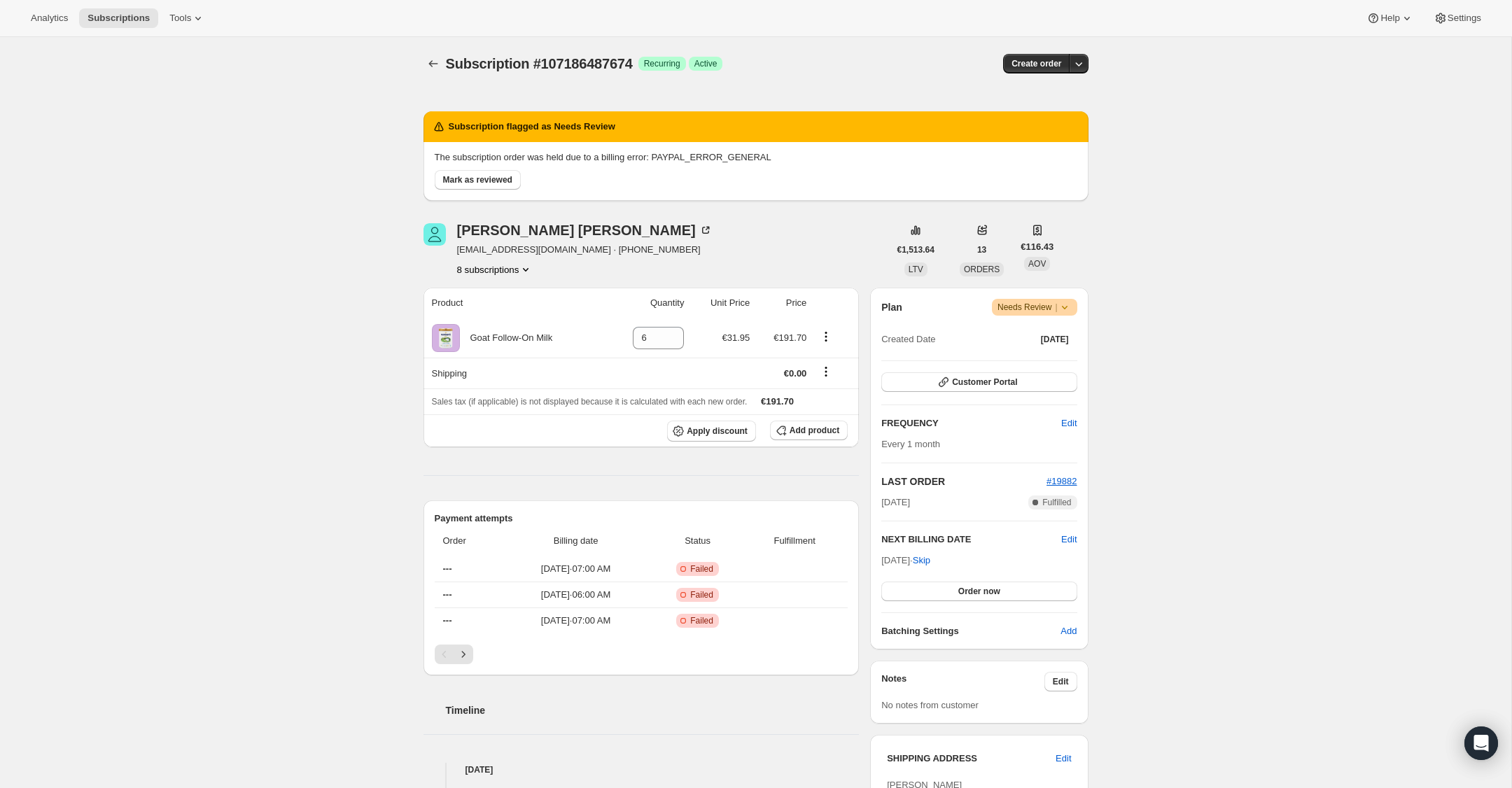
click at [1065, 306] on icon at bounding box center [1064, 308] width 6 height 3
click at [1054, 355] on span "Cancel subscription" at bounding box center [1030, 358] width 79 height 11
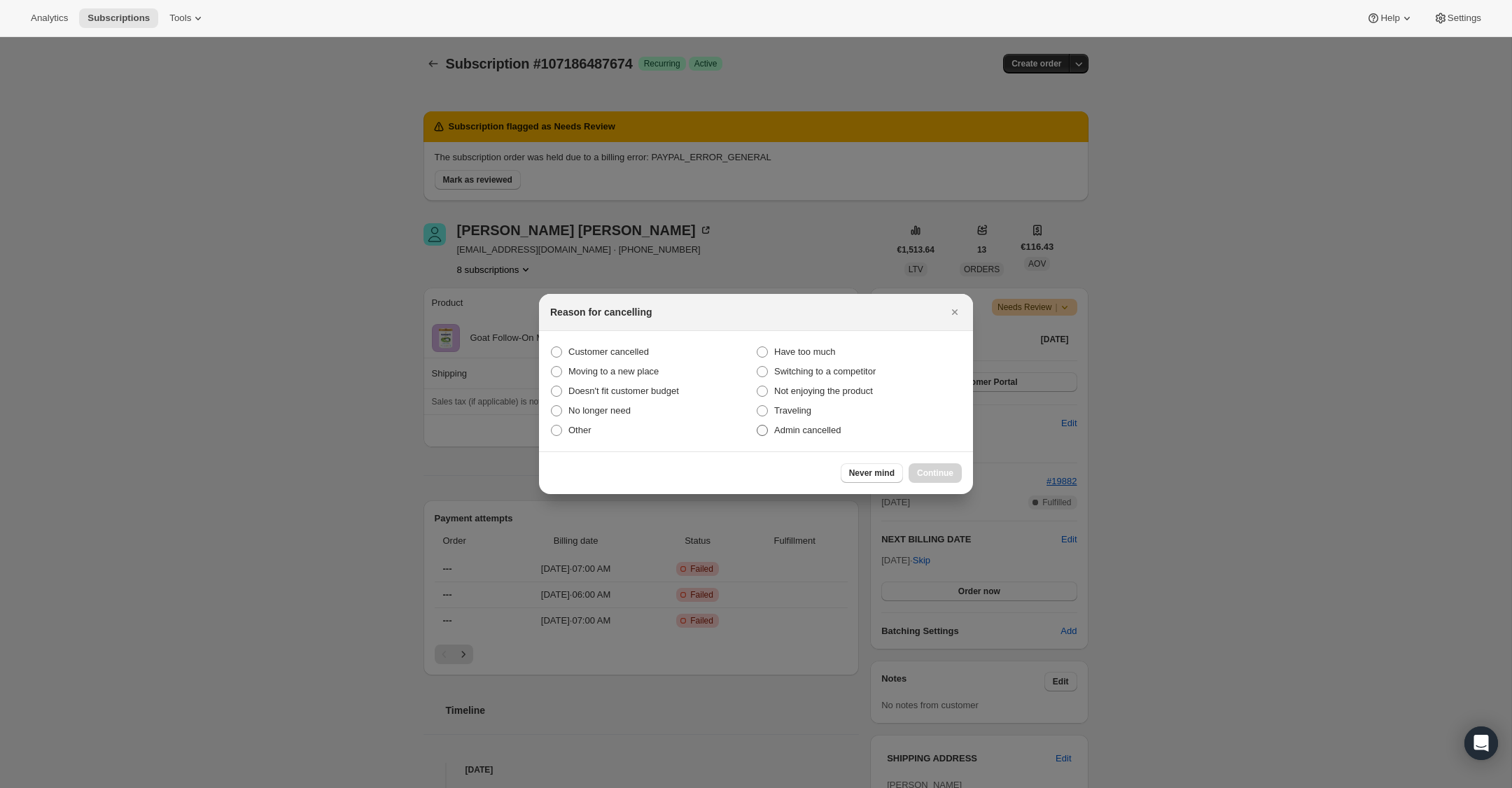
click at [764, 433] on span ":r1g1:" at bounding box center [762, 430] width 11 height 11
click at [758, 425] on input "Admin cancelled" at bounding box center [757, 424] width 1 height 1
radio input "true"
click at [941, 473] on span "Continue" at bounding box center [935, 473] width 37 height 11
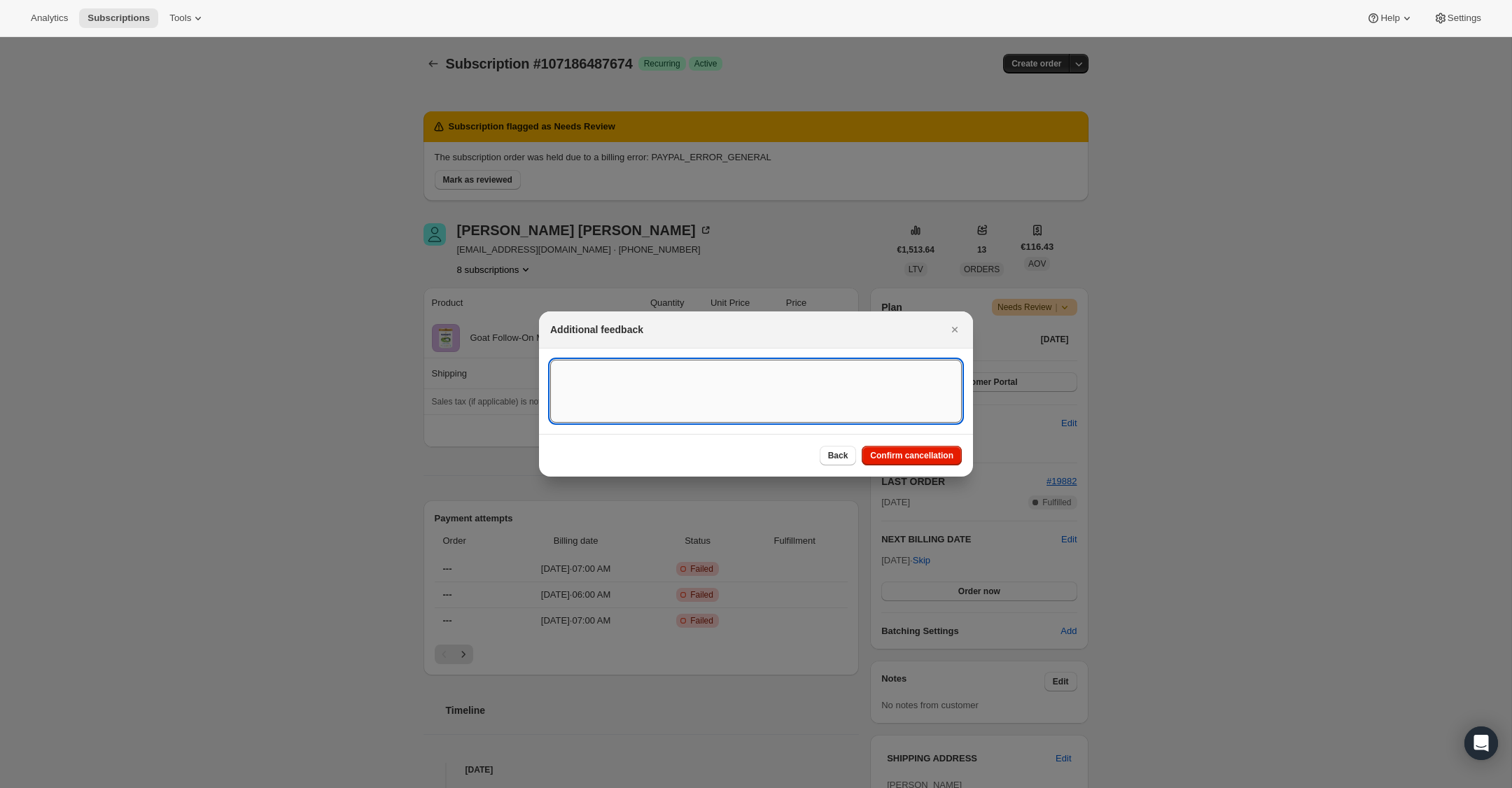
click at [764, 391] on textarea ":r1g1:" at bounding box center [756, 391] width 412 height 63
type textarea "Multiple subs"
click at [927, 450] on button "Confirm cancellation" at bounding box center [911, 455] width 100 height 19
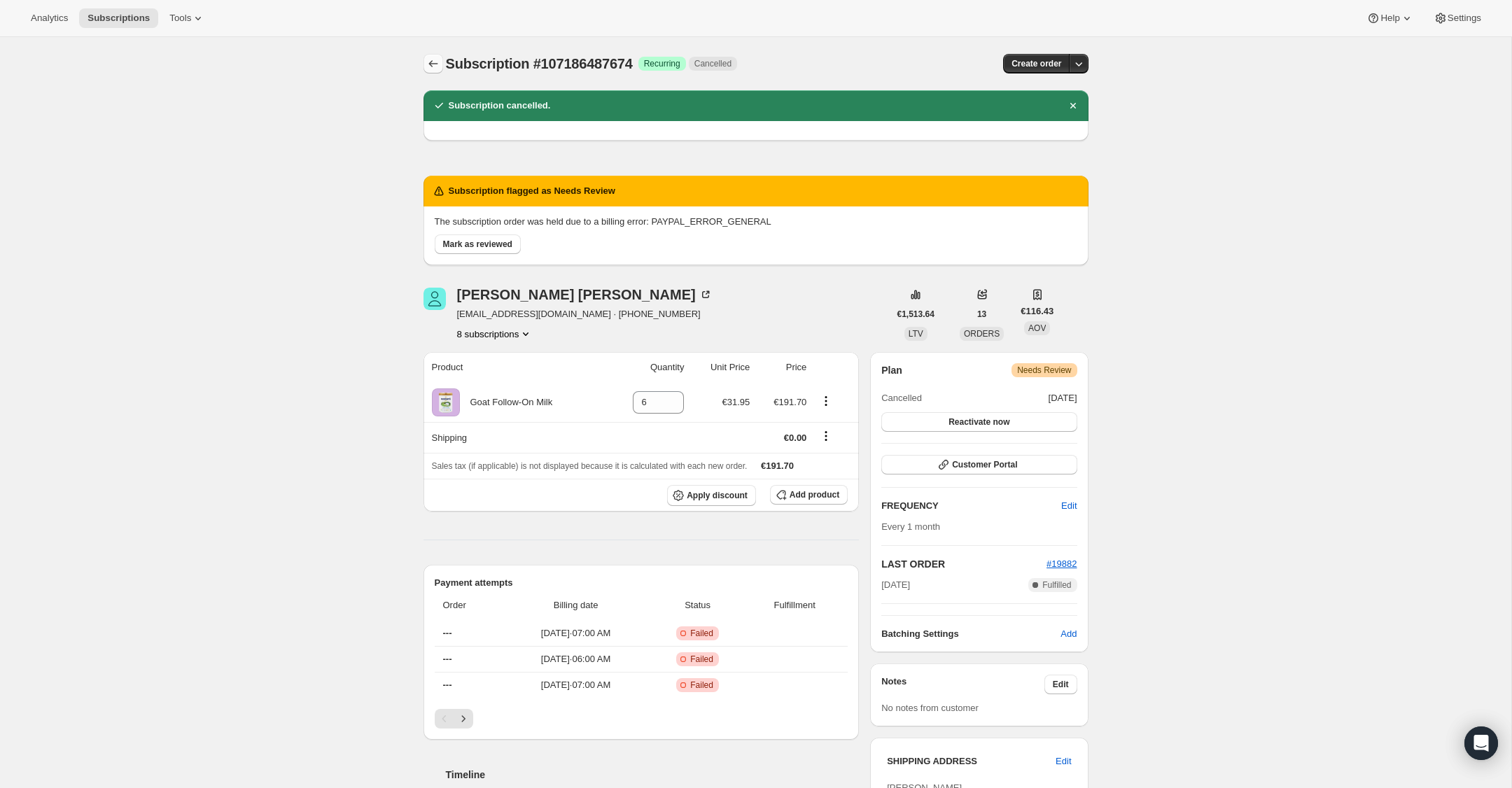
click at [429, 62] on icon "Subscriptions" at bounding box center [433, 63] width 14 height 14
